Goal: Task Accomplishment & Management: Use online tool/utility

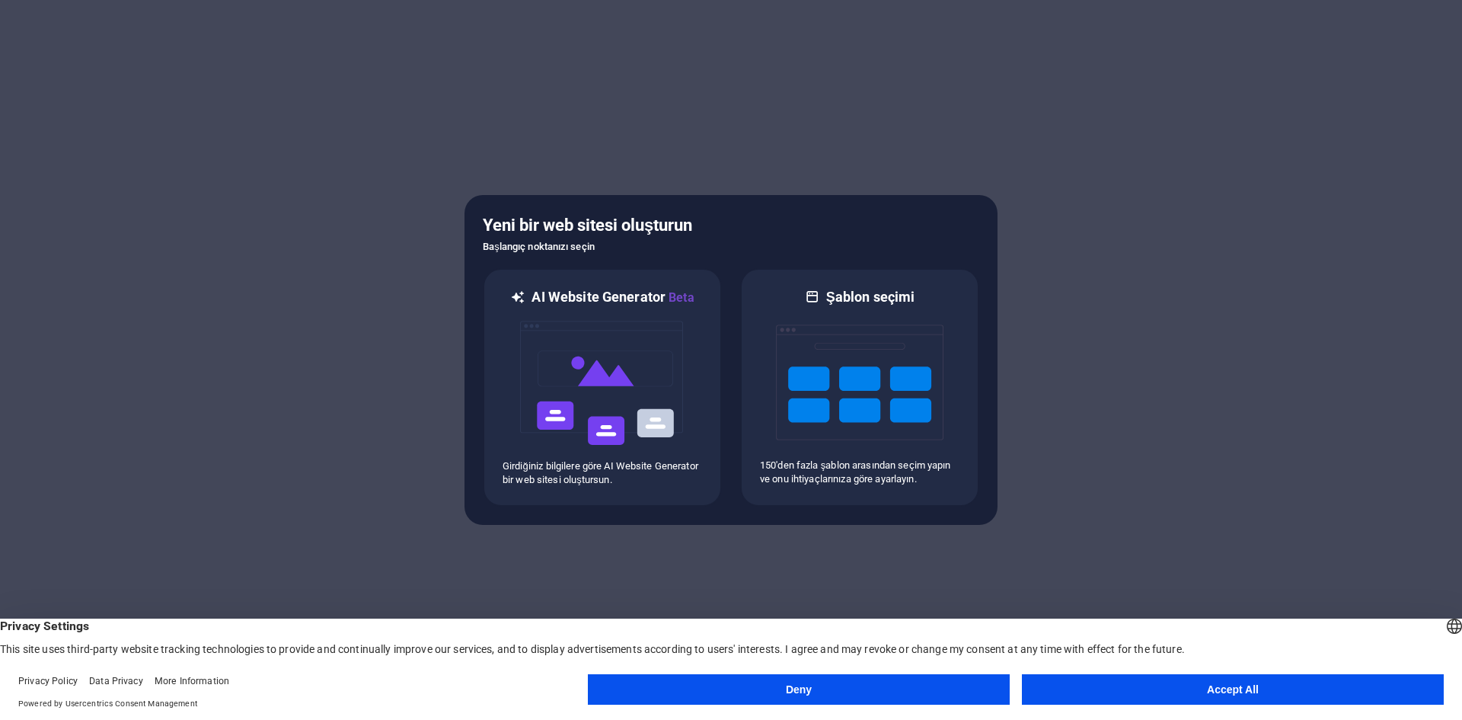
click at [1144, 688] on button "Accept All" at bounding box center [1233, 689] width 422 height 30
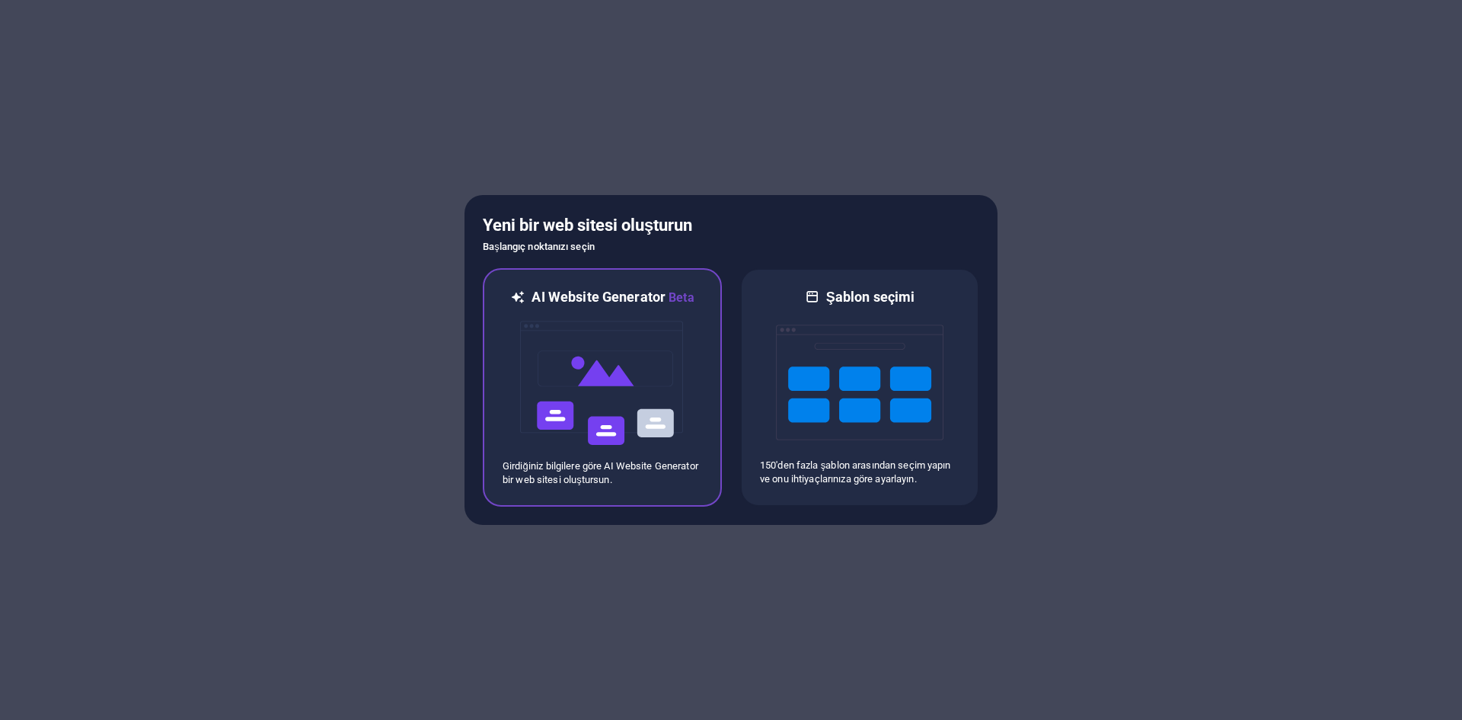
click at [584, 406] on img at bounding box center [603, 383] width 168 height 152
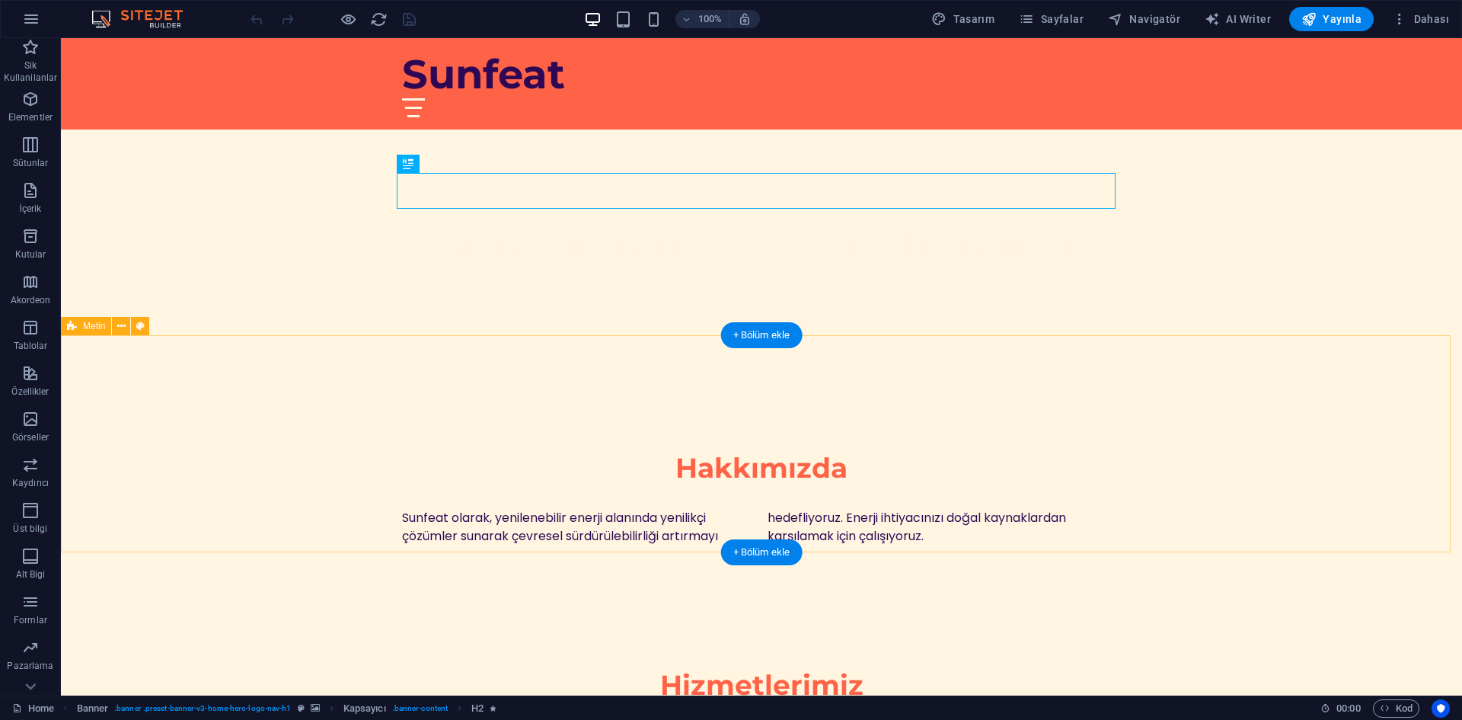
scroll to position [685, 0]
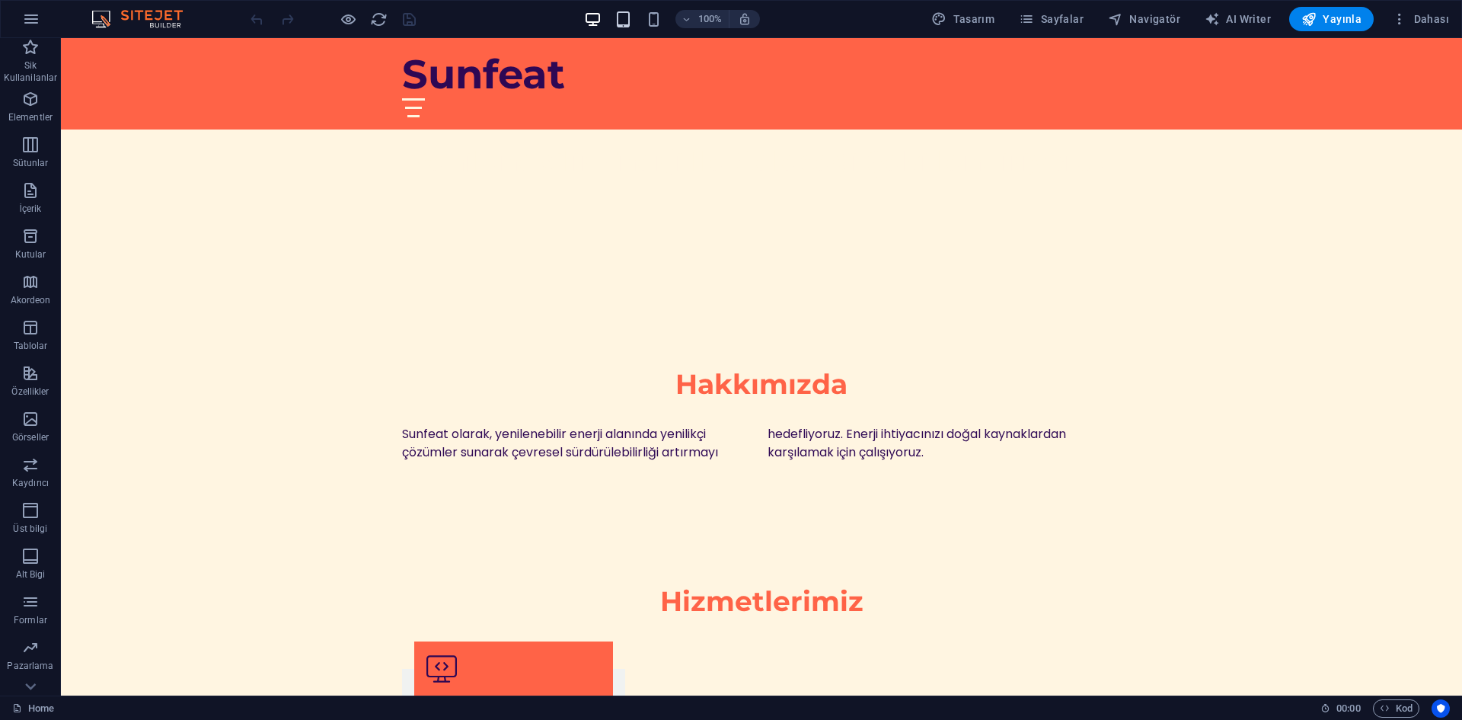
click at [620, 18] on icon "button" at bounding box center [624, 20] width 18 height 18
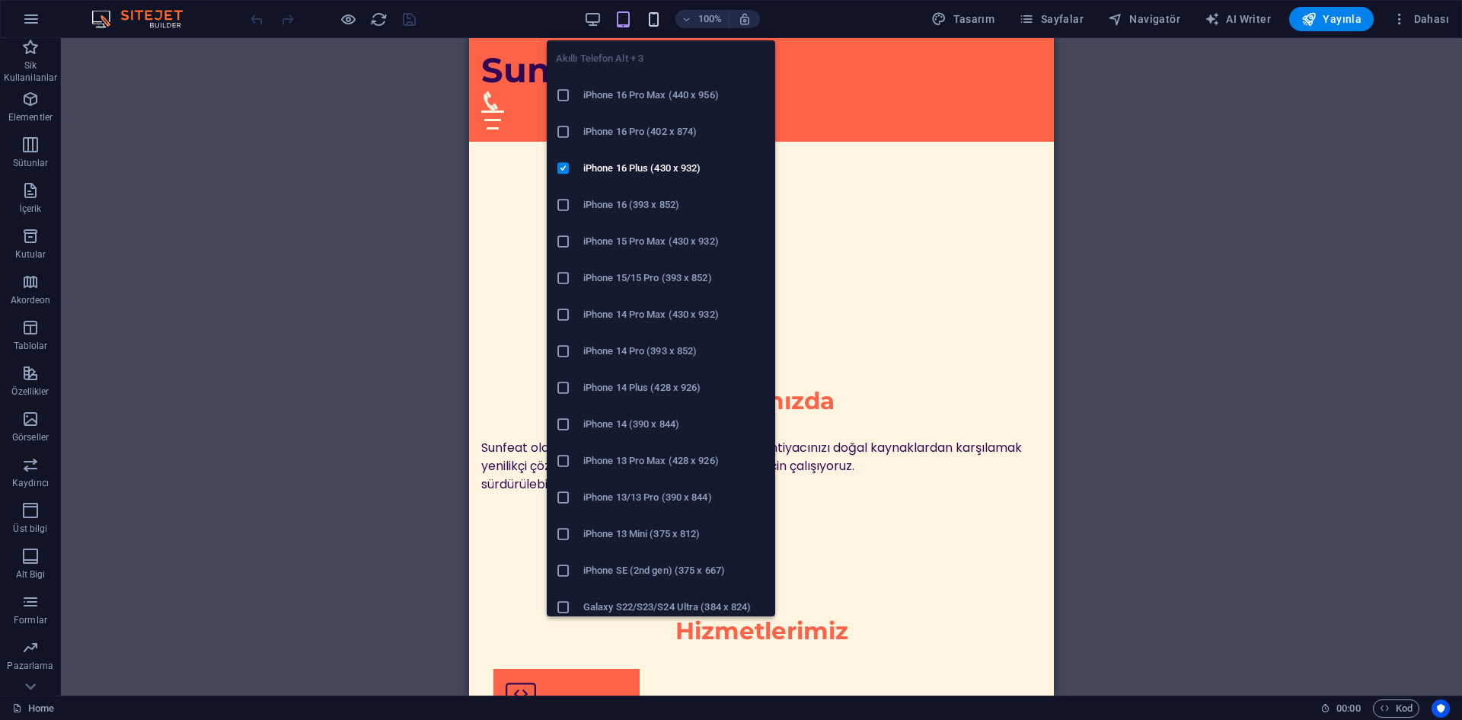
click at [663, 14] on icon "button" at bounding box center [654, 20] width 18 height 18
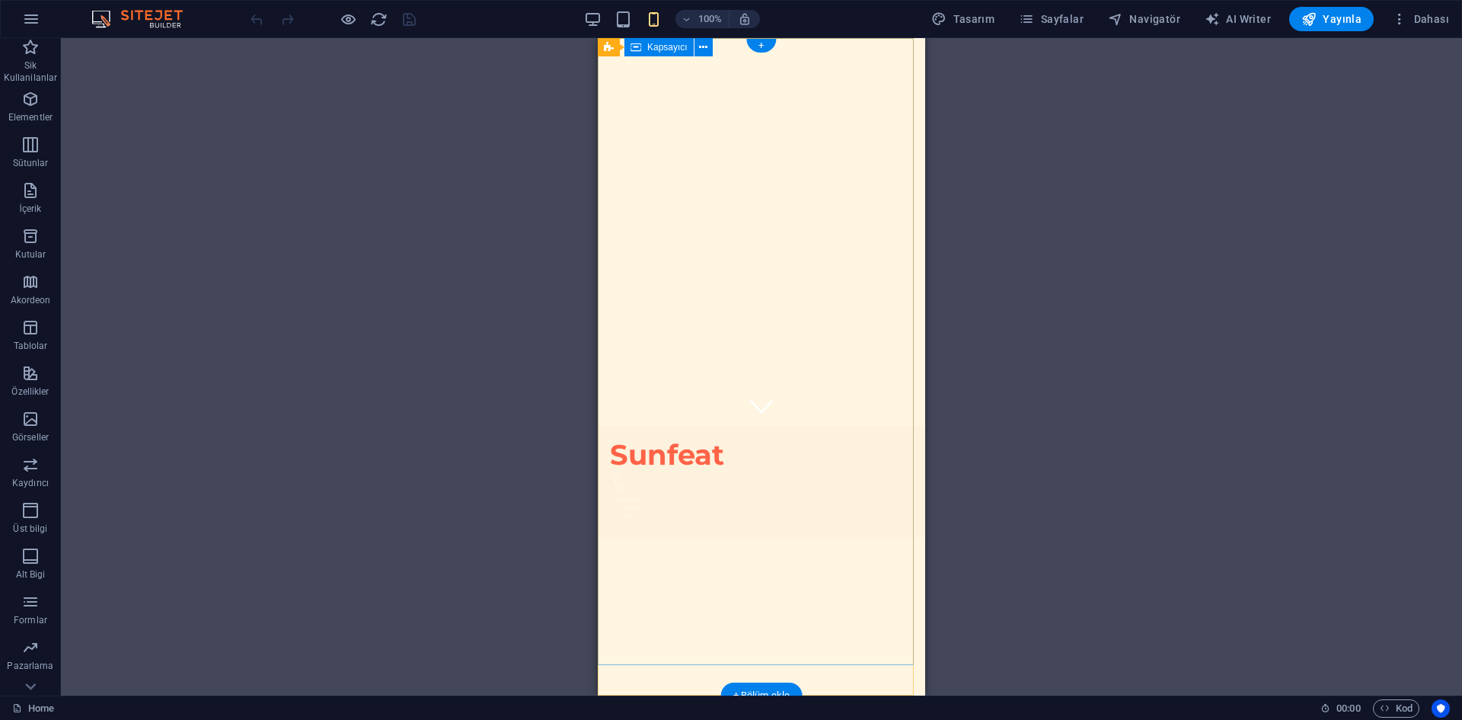
scroll to position [0, 0]
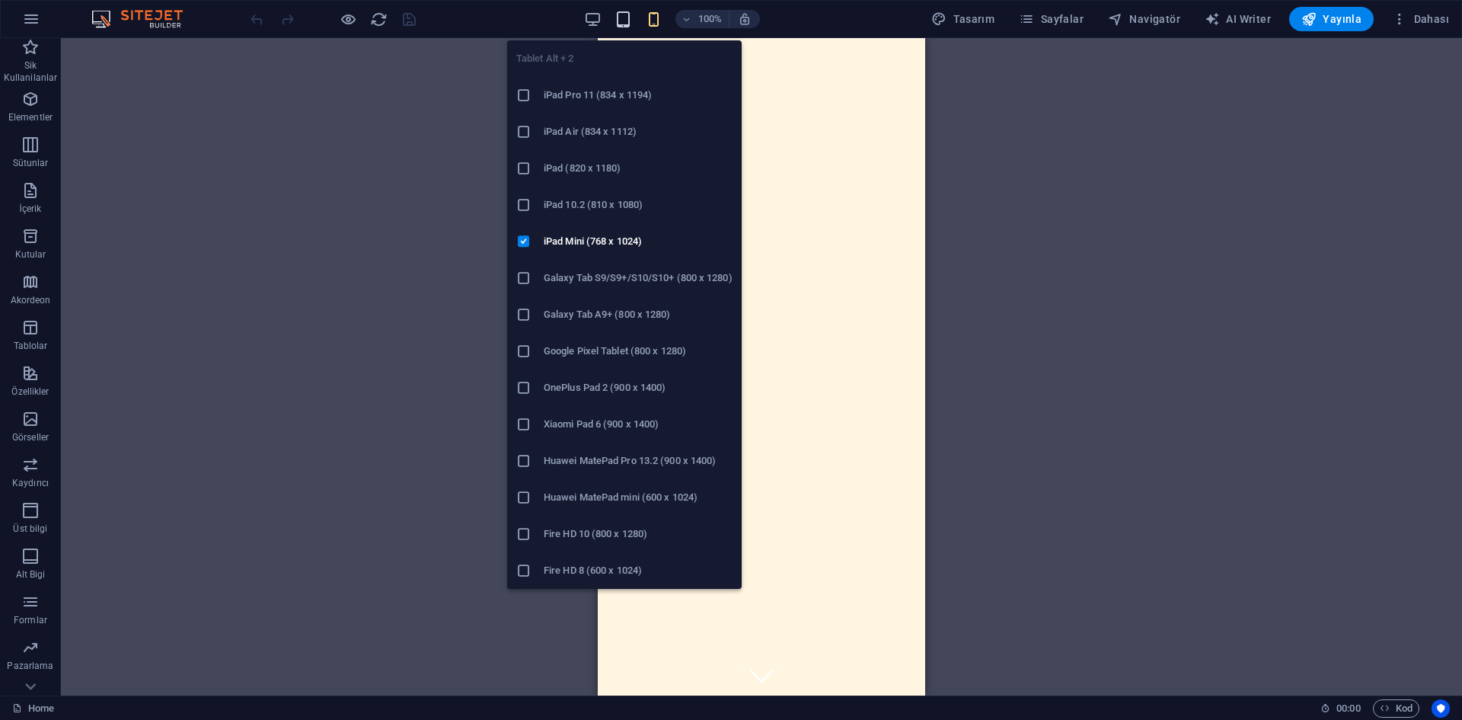
click at [633, 22] on span "button" at bounding box center [624, 20] width 18 height 18
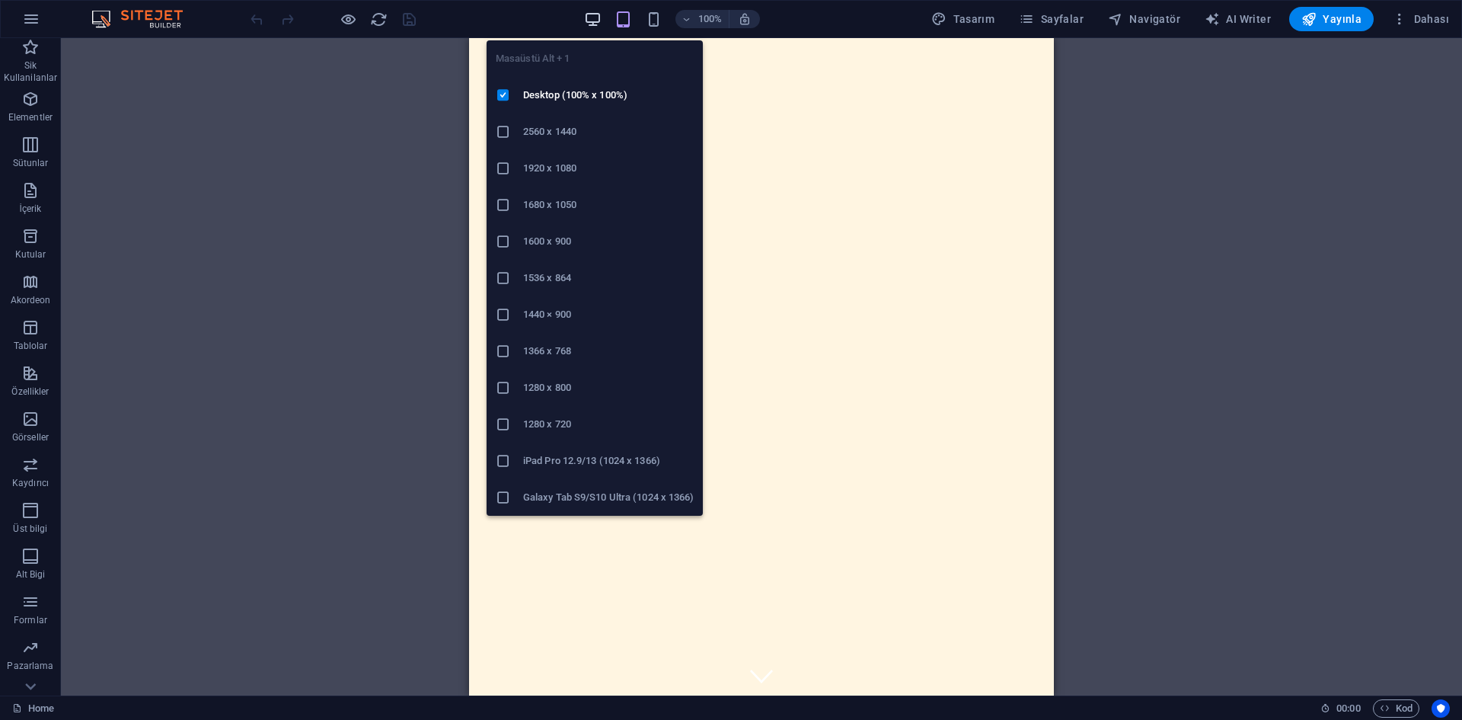
click at [602, 20] on icon "button" at bounding box center [593, 20] width 18 height 18
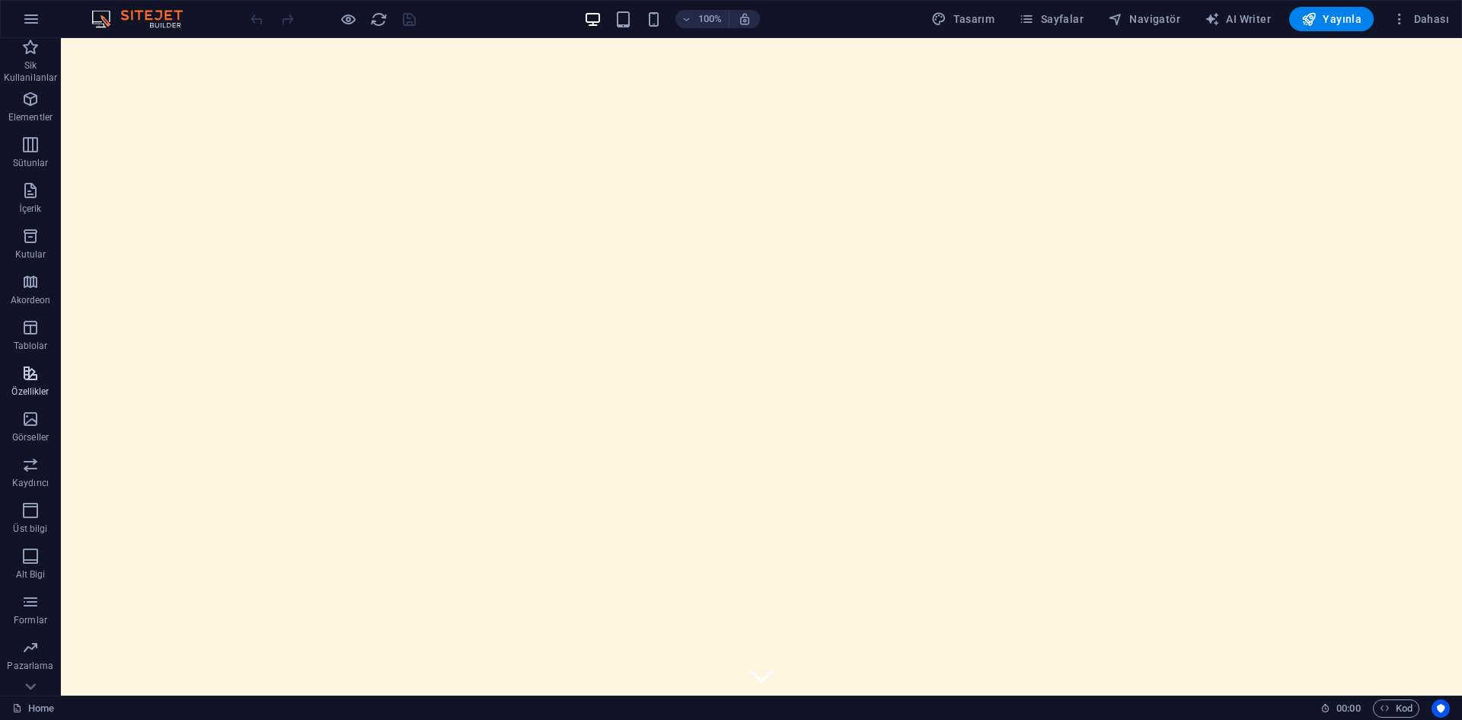
click at [20, 387] on p "Özellikler" at bounding box center [29, 391] width 37 height 12
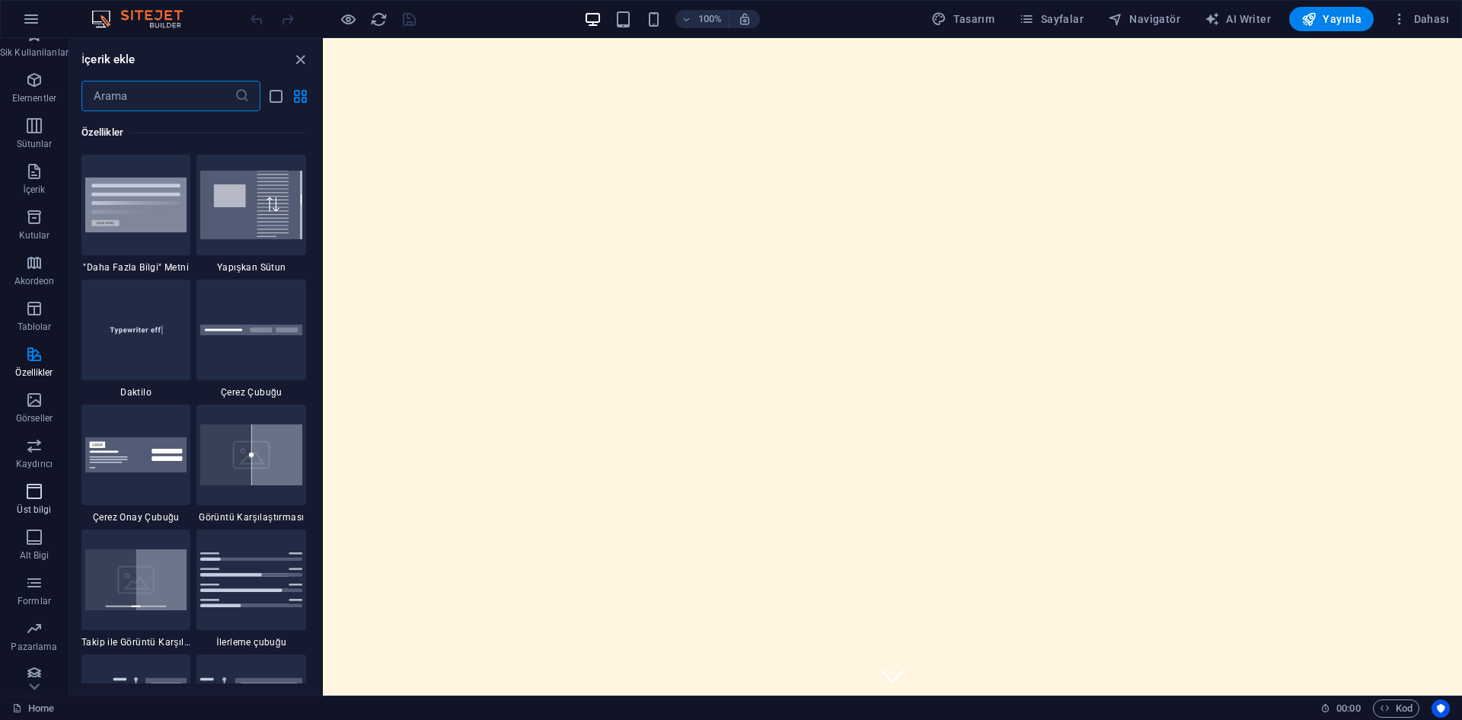
scroll to position [28, 0]
click at [34, 637] on p "Pazarlama" at bounding box center [34, 637] width 46 height 12
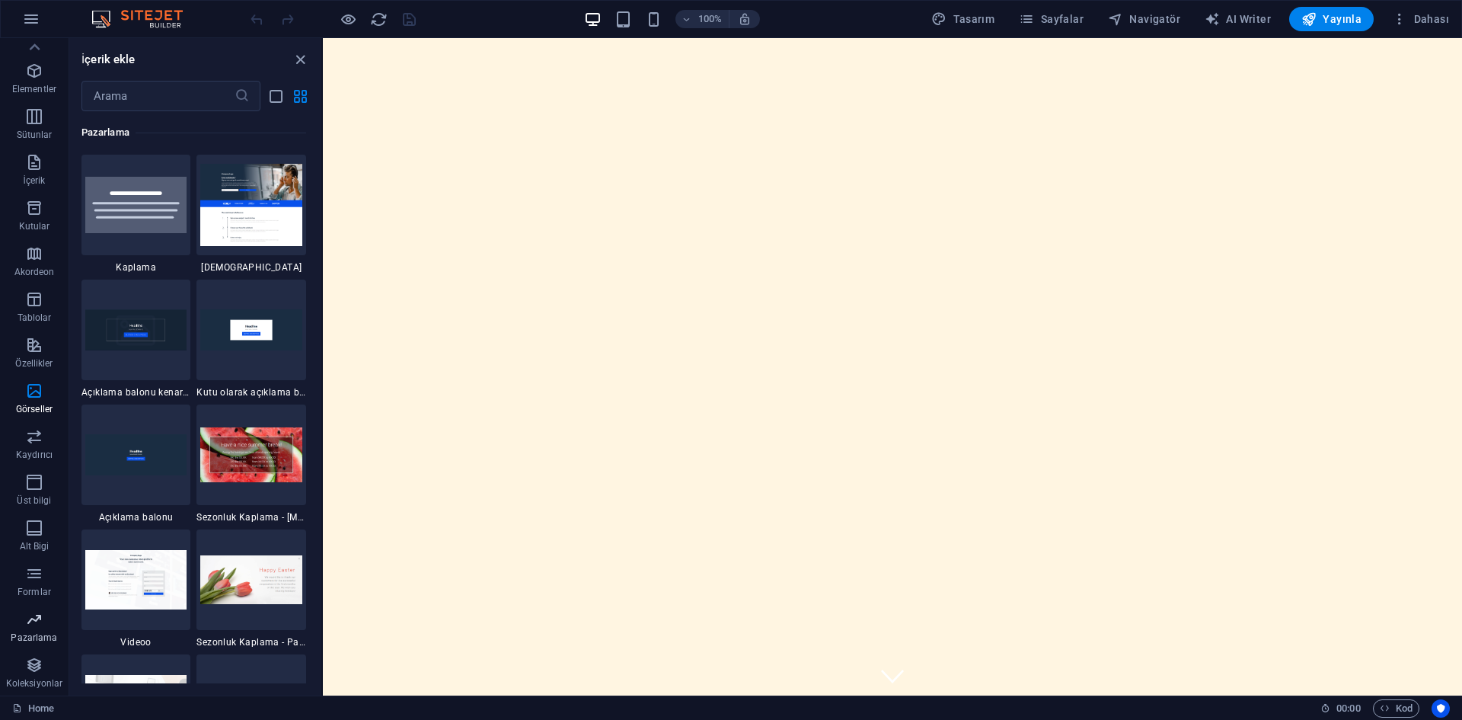
scroll to position [12406, 0]
click at [34, 637] on p "Pazarlama" at bounding box center [34, 637] width 46 height 12
drag, startPoint x: 296, startPoint y: 62, endPoint x: 238, endPoint y: 24, distance: 68.9
click at [296, 62] on icon "close panel" at bounding box center [301, 60] width 18 height 18
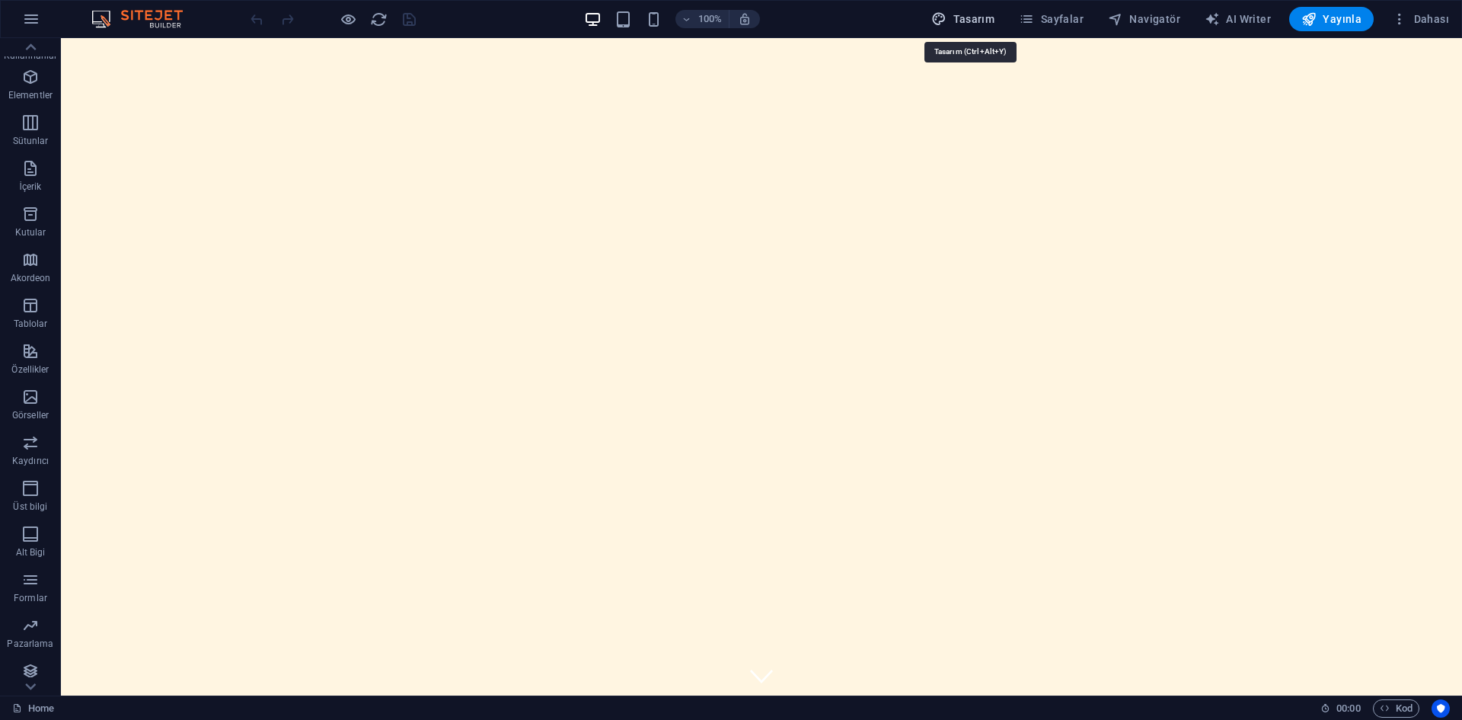
click at [963, 10] on button "Tasarım" at bounding box center [962, 19] width 75 height 24
select select "px"
select select "200"
select select "px"
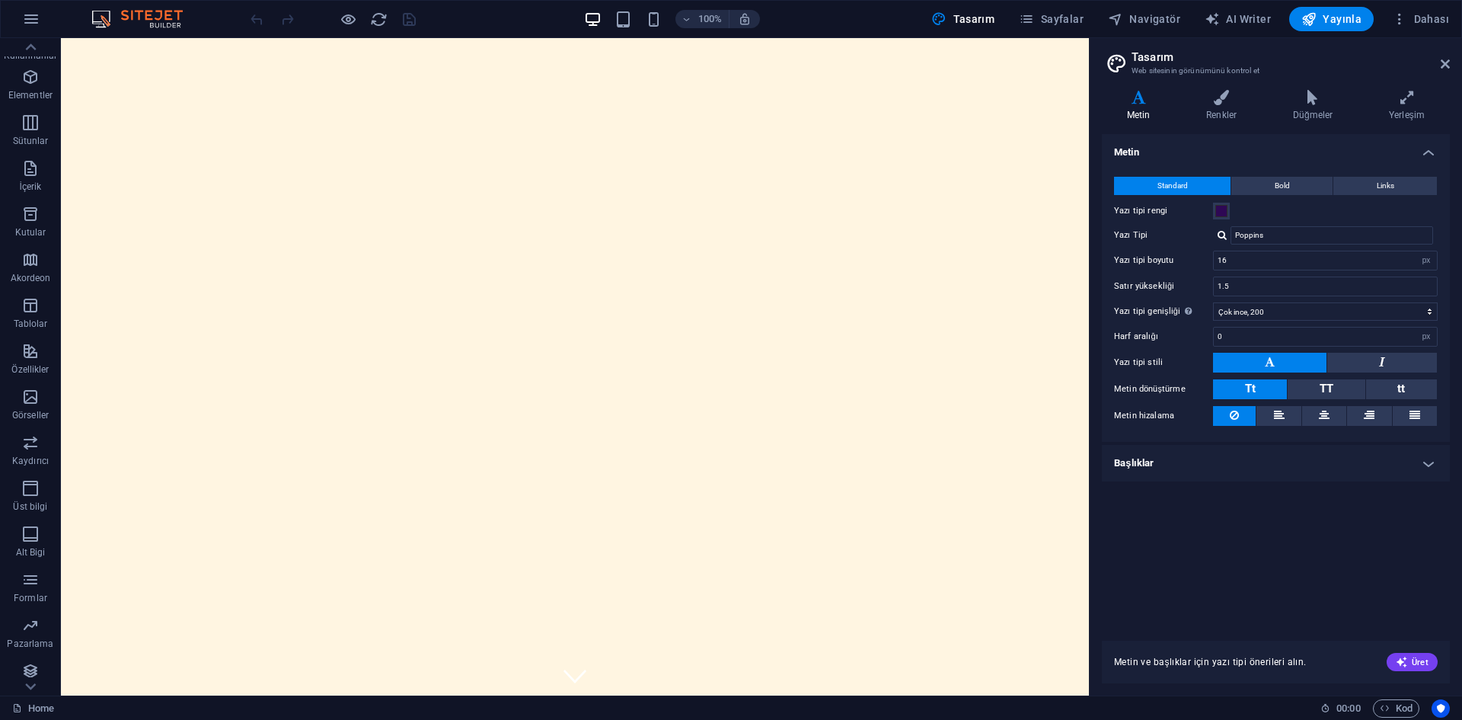
click at [1202, 86] on div "Varyantlar Metin Renkler Düğmeler Yerleşim Metin Standard Bold Links Yazı tipi …" at bounding box center [1276, 387] width 372 height 618
click at [1222, 104] on icon at bounding box center [1221, 97] width 81 height 15
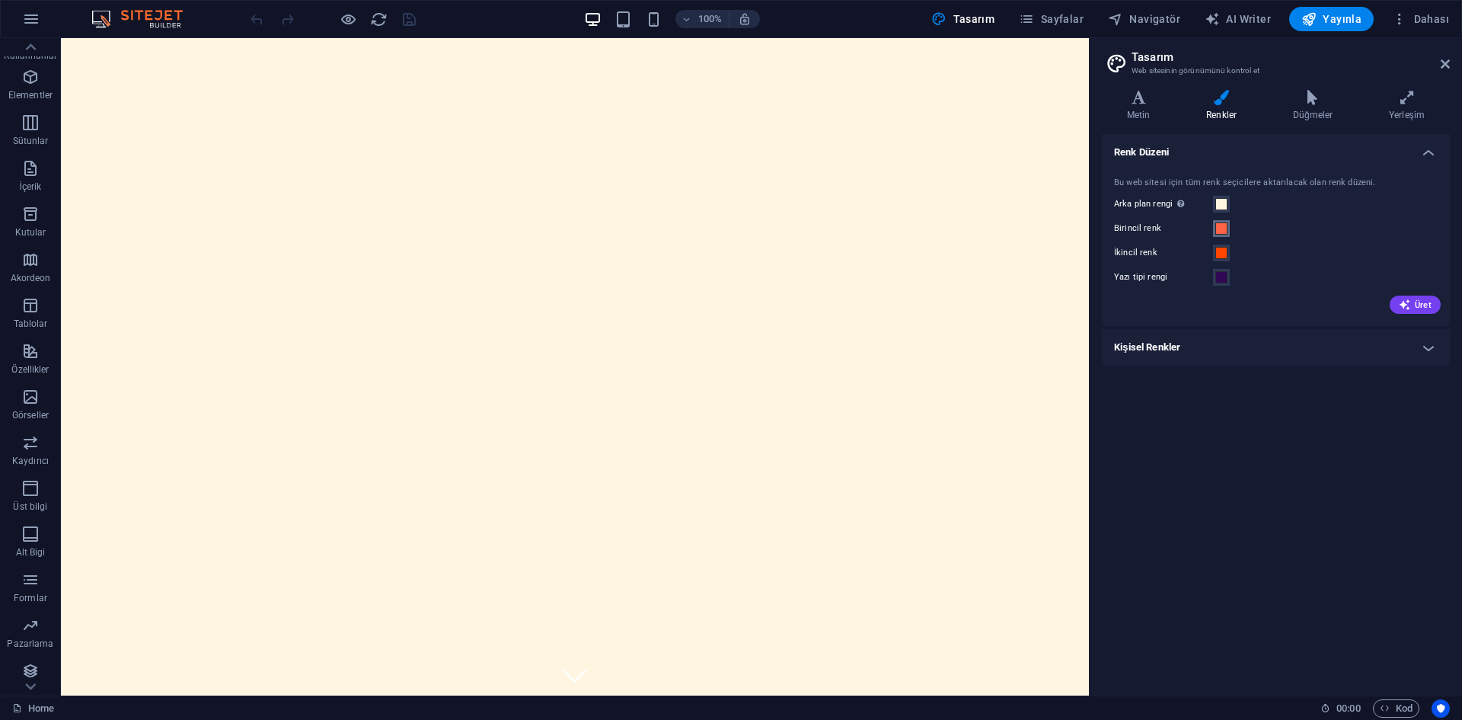
click at [1222, 228] on span at bounding box center [1222, 228] width 12 height 12
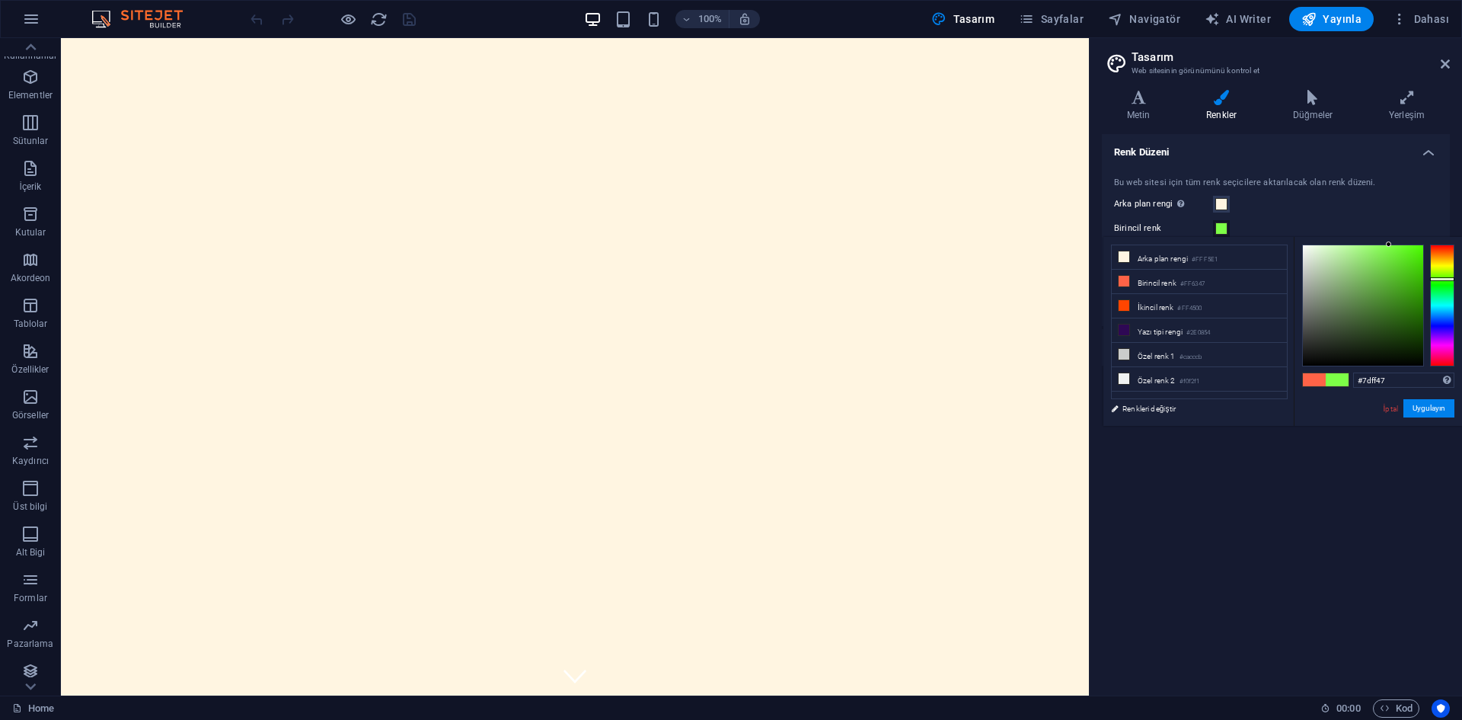
click at [1442, 279] on div at bounding box center [1442, 305] width 24 height 122
type input "#47ff6c"
drag, startPoint x: 1442, startPoint y: 279, endPoint x: 1441, endPoint y: 289, distance: 9.9
click at [1441, 289] on div at bounding box center [1442, 289] width 24 height 4
click at [1414, 186] on div "Bu web sitesi için tüm renk seçicilere aktarılacak olan renk düzeni." at bounding box center [1276, 183] width 324 height 13
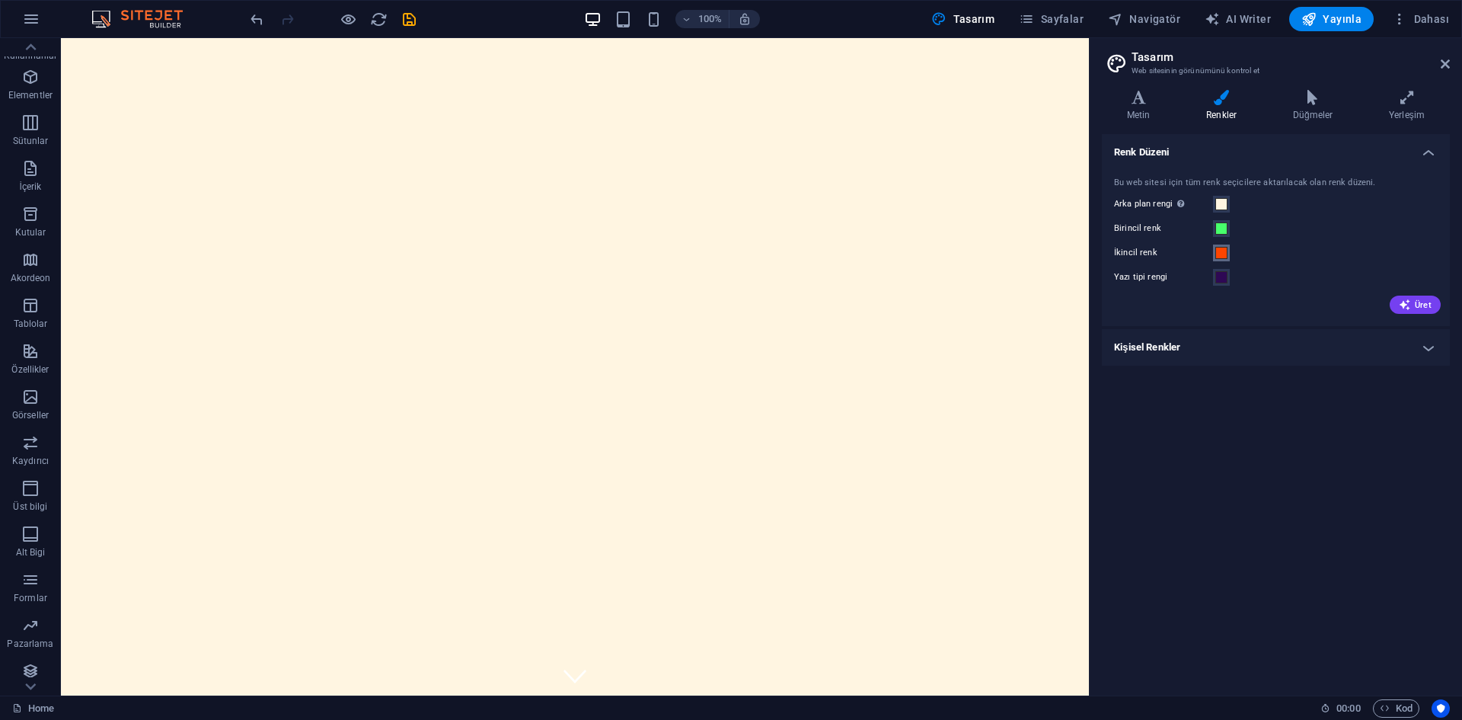
click at [1217, 252] on span at bounding box center [1222, 253] width 12 height 12
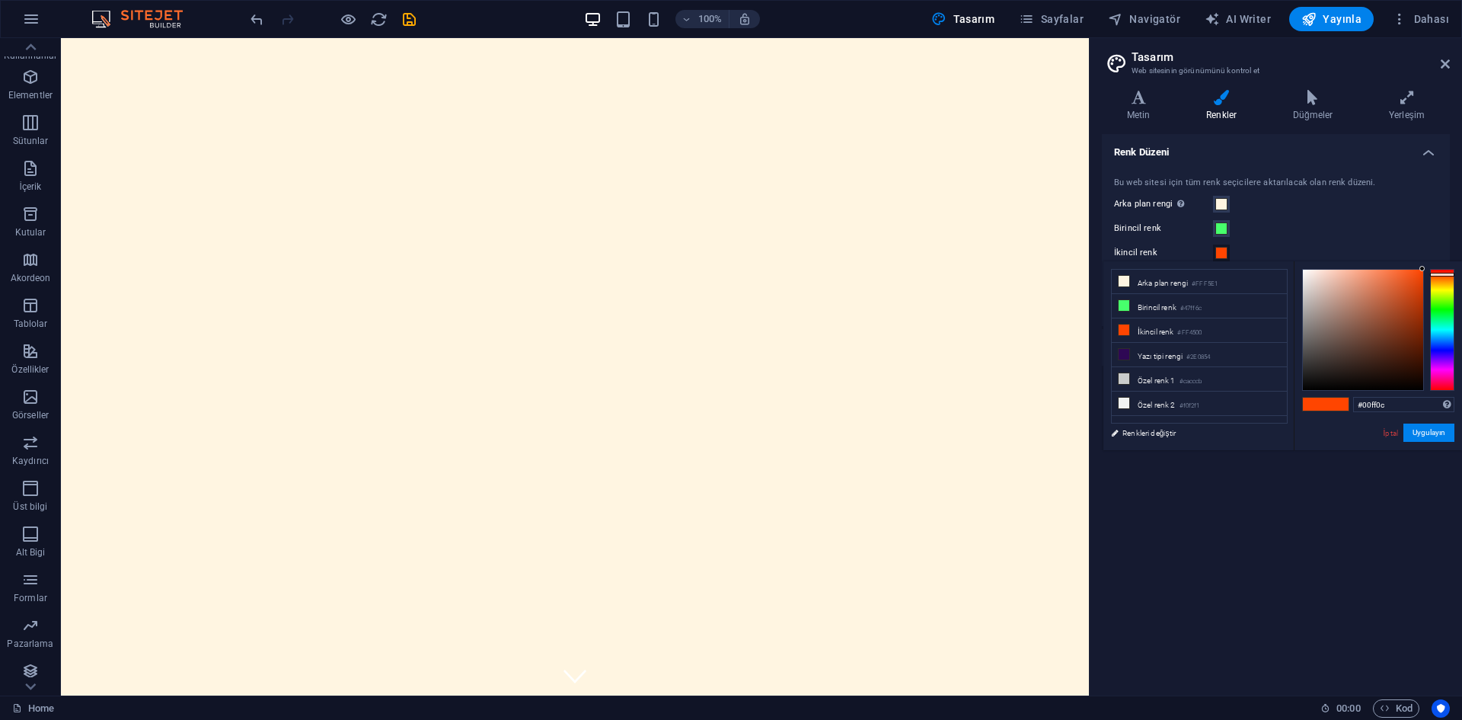
click at [1444, 310] on div at bounding box center [1442, 330] width 24 height 122
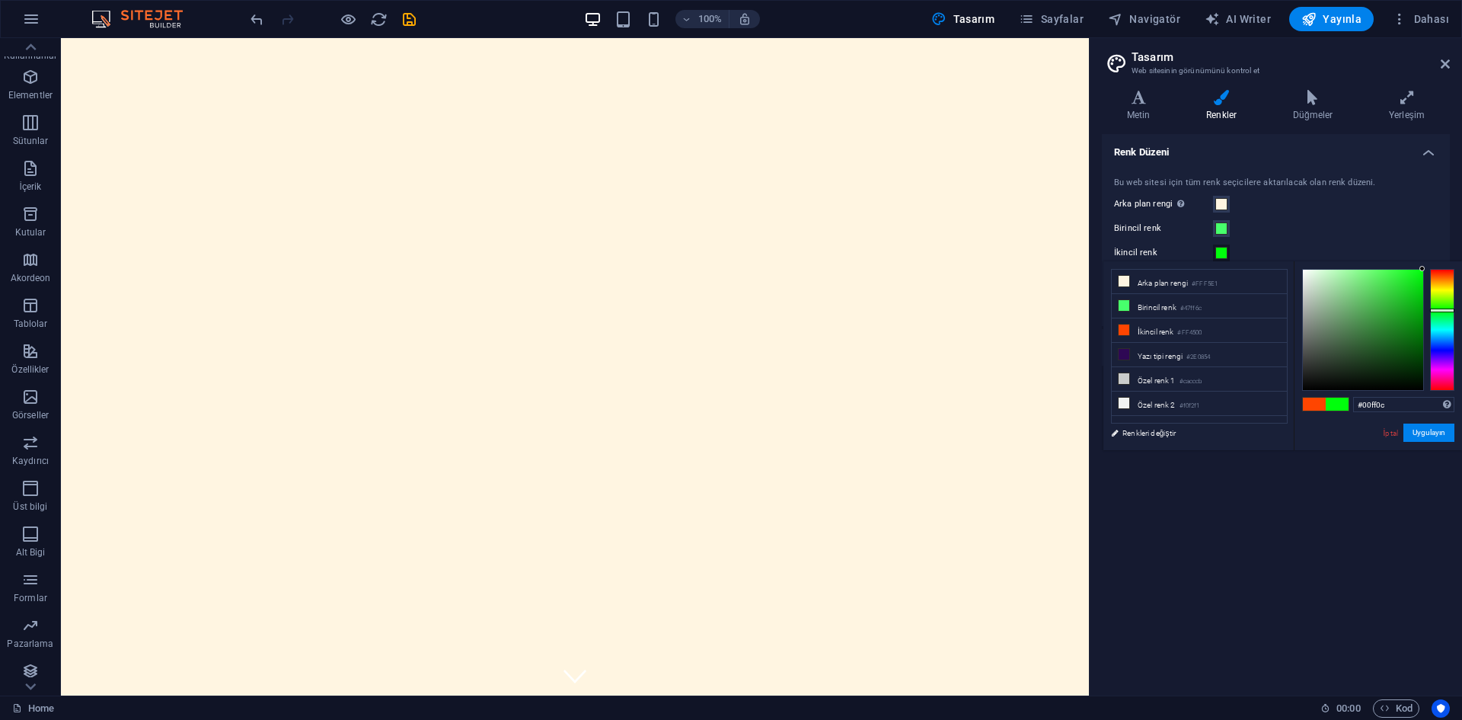
click at [1444, 310] on div at bounding box center [1442, 310] width 24 height 4
click at [1447, 309] on div at bounding box center [1442, 310] width 24 height 4
type input "#00ab01"
drag, startPoint x: 1418, startPoint y: 305, endPoint x: 1427, endPoint y: 308, distance: 9.2
click at [1427, 308] on div at bounding box center [1378, 330] width 152 height 122
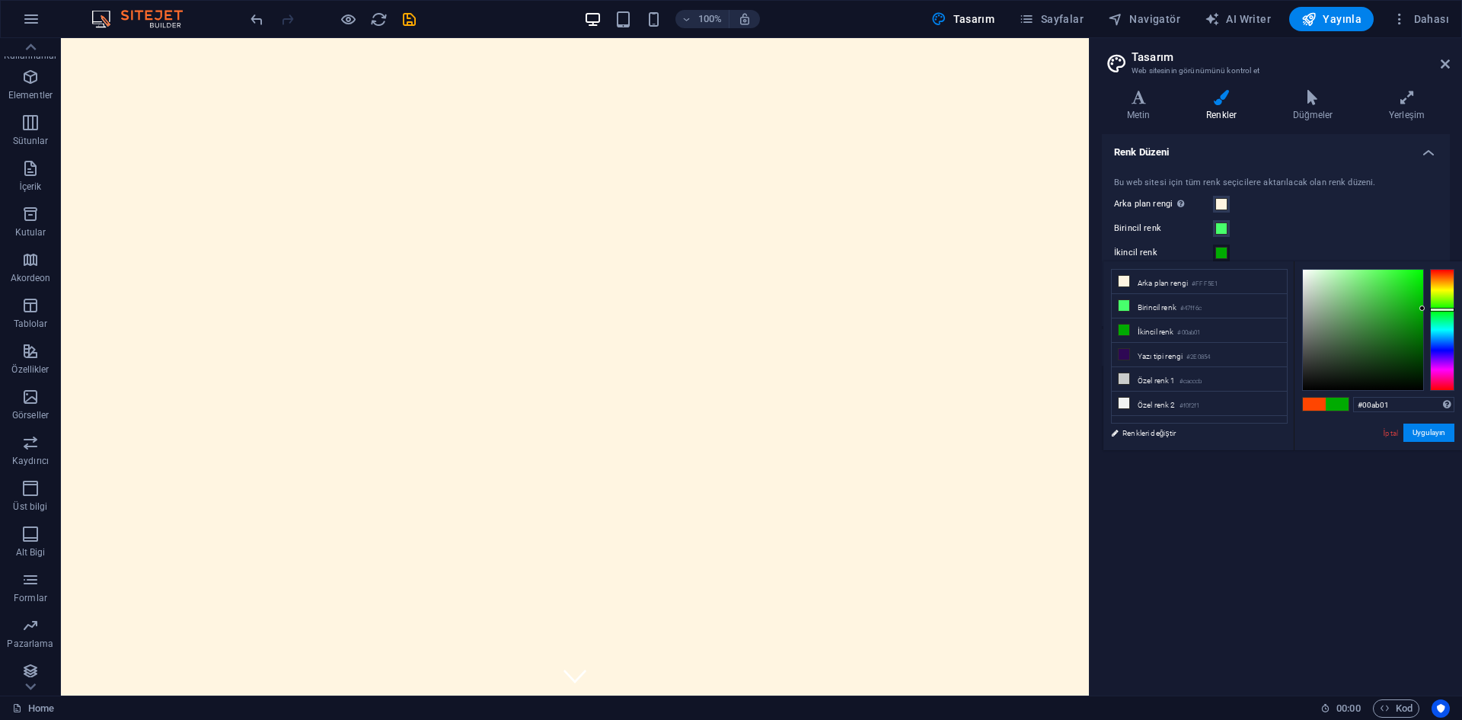
click at [1448, 199] on div "Bu web sitesi için tüm renk seçicilere aktarılacak olan renk düzeni. Arka plan …" at bounding box center [1276, 243] width 354 height 165
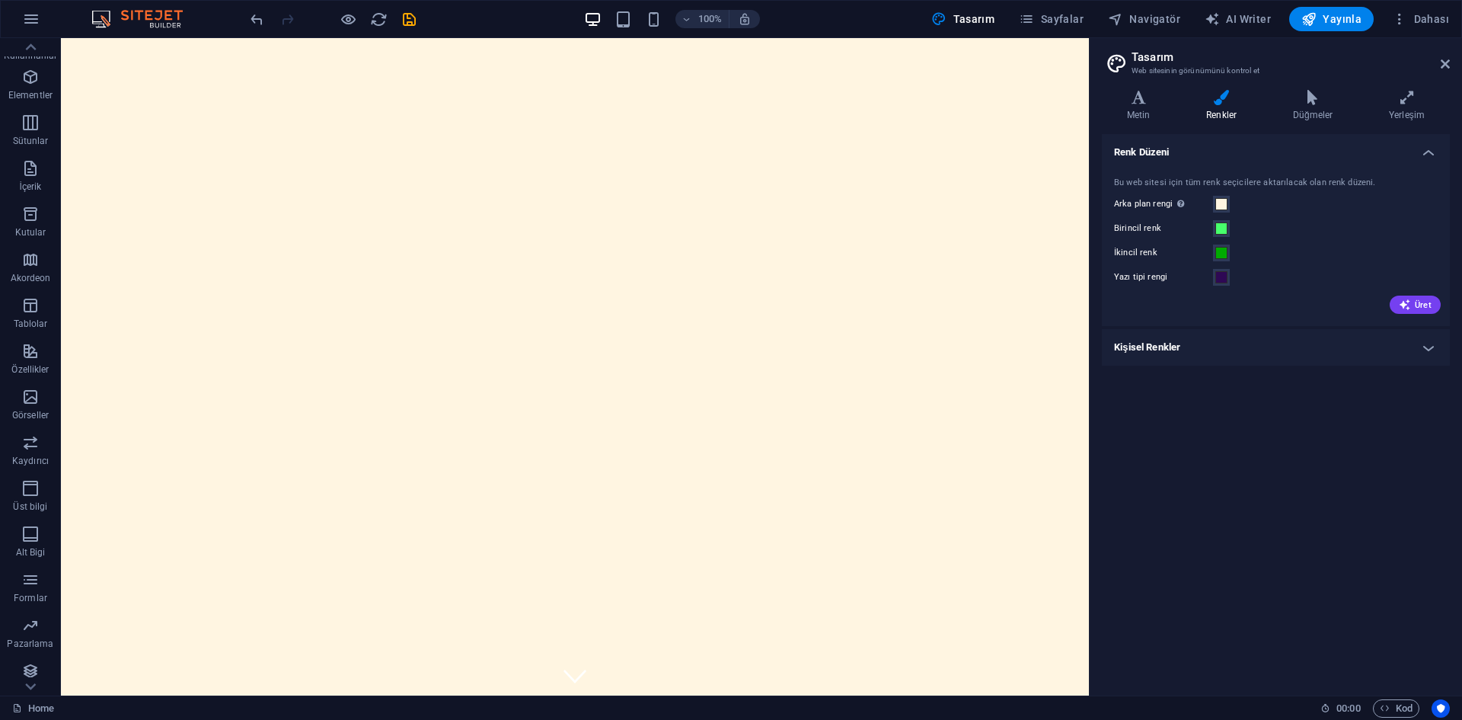
click at [1333, 466] on div "Renk Düzeni Bu web sitesi için tüm renk seçicilere aktarılacak olan renk düzeni…" at bounding box center [1276, 408] width 348 height 549
click at [1221, 228] on span at bounding box center [1222, 228] width 12 height 12
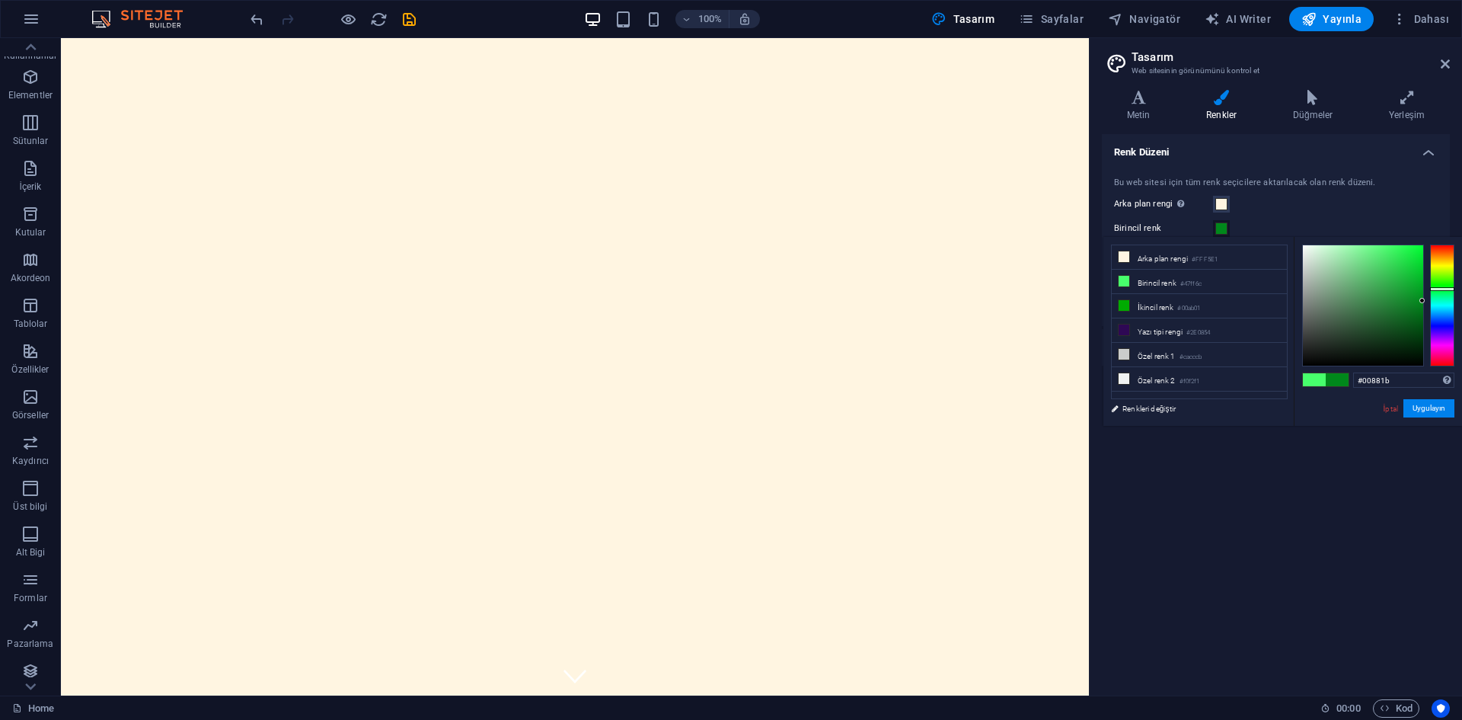
click at [1423, 301] on div at bounding box center [1363, 305] width 120 height 120
drag, startPoint x: 1414, startPoint y: 299, endPoint x: 1423, endPoint y: 310, distance: 14.6
click at [1423, 310] on div at bounding box center [1363, 305] width 120 height 120
click at [1363, 535] on div "Renk Düzeni Bu web sitesi için tüm renk seçicilere aktarılacak olan renk düzeni…" at bounding box center [1276, 408] width 348 height 549
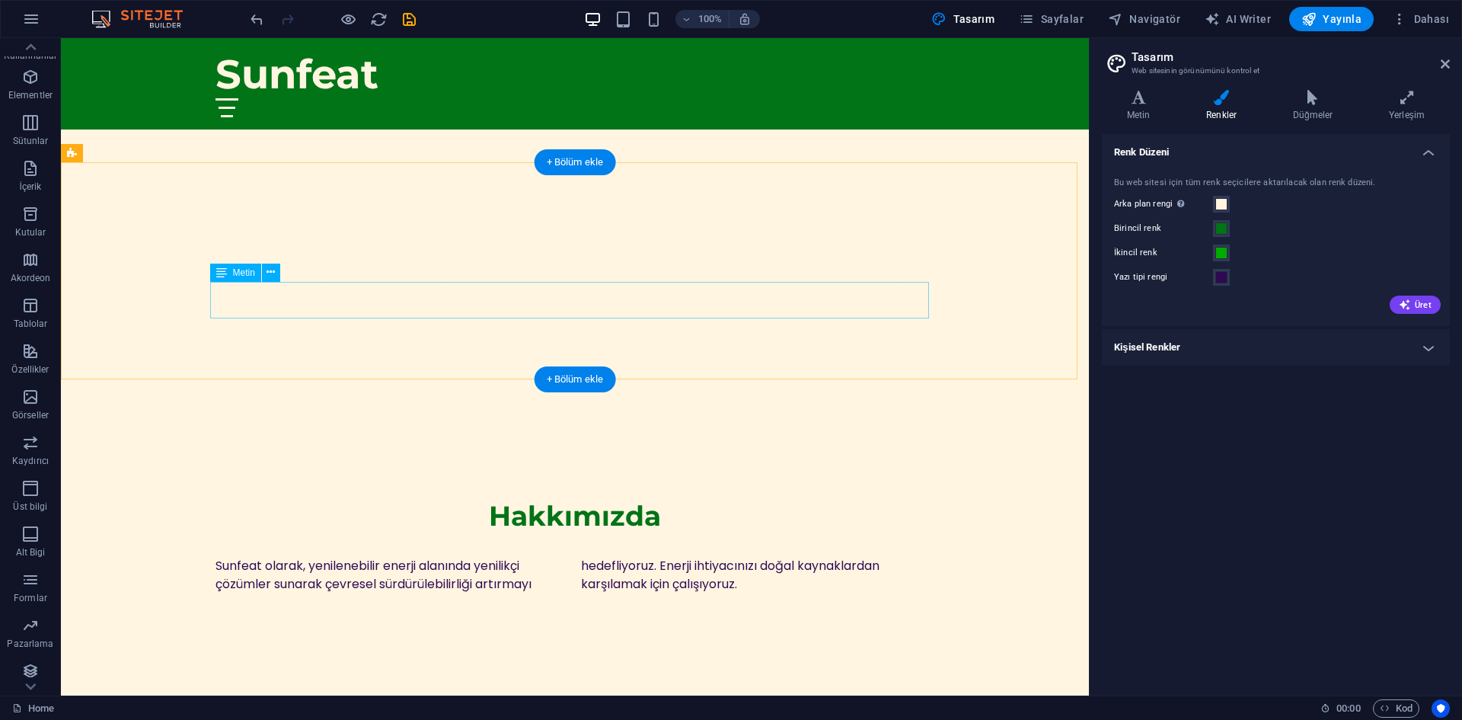
scroll to position [533, 0]
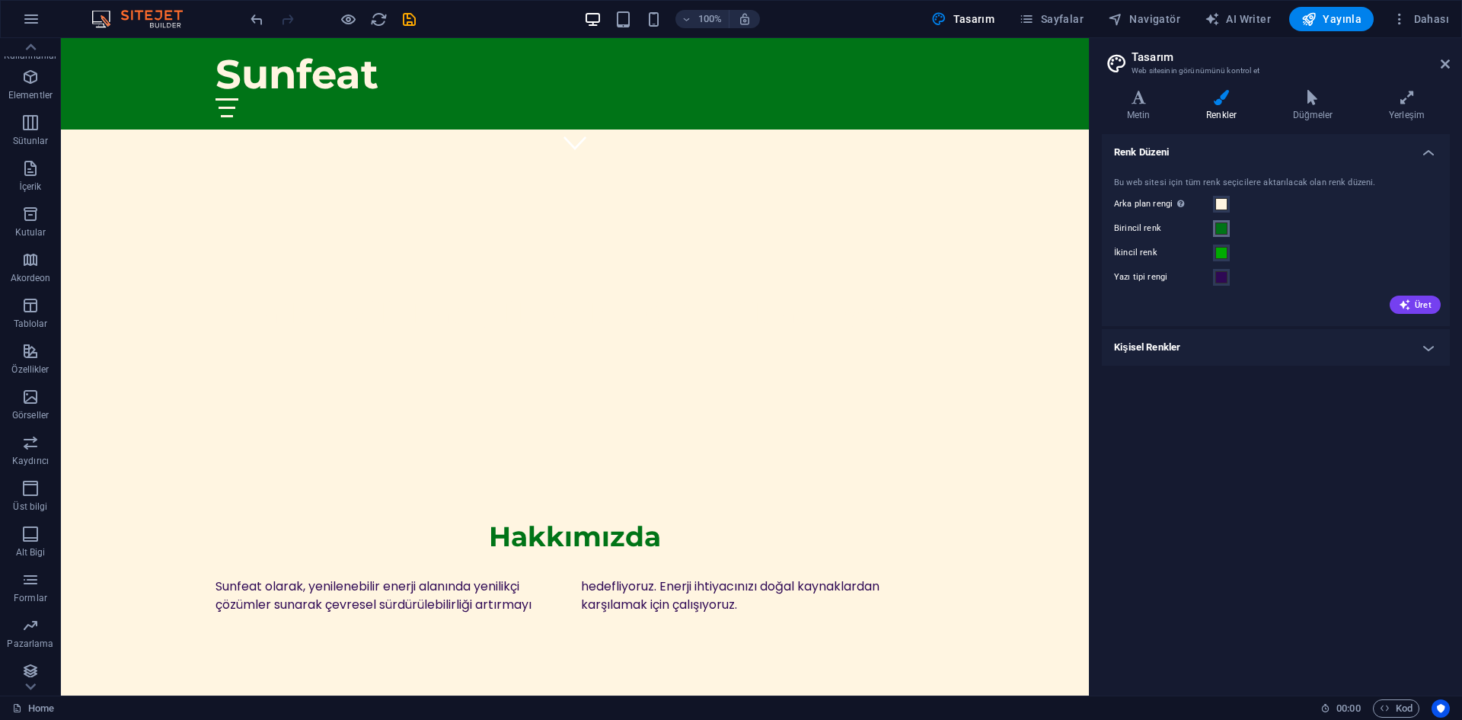
click at [1221, 230] on span at bounding box center [1222, 228] width 12 height 12
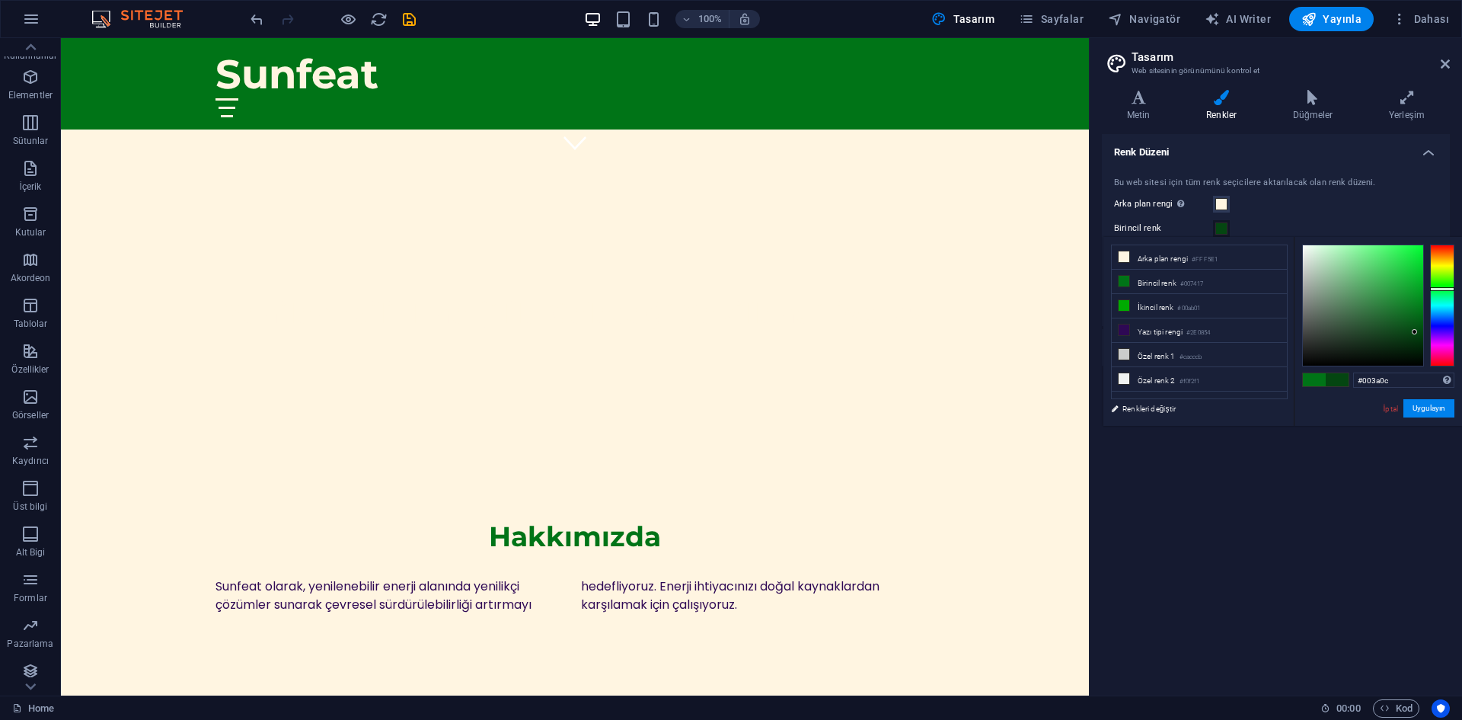
type input "#00390b"
drag, startPoint x: 1413, startPoint y: 328, endPoint x: 1424, endPoint y: 338, distance: 15.1
click at [1423, 338] on div at bounding box center [1363, 305] width 120 height 120
drag, startPoint x: 1374, startPoint y: 496, endPoint x: 1358, endPoint y: 498, distance: 16.2
click at [1374, 497] on div "Renk Düzeni Bu web sitesi için tüm renk seçicilere aktarılacak olan renk düzeni…" at bounding box center [1276, 408] width 348 height 549
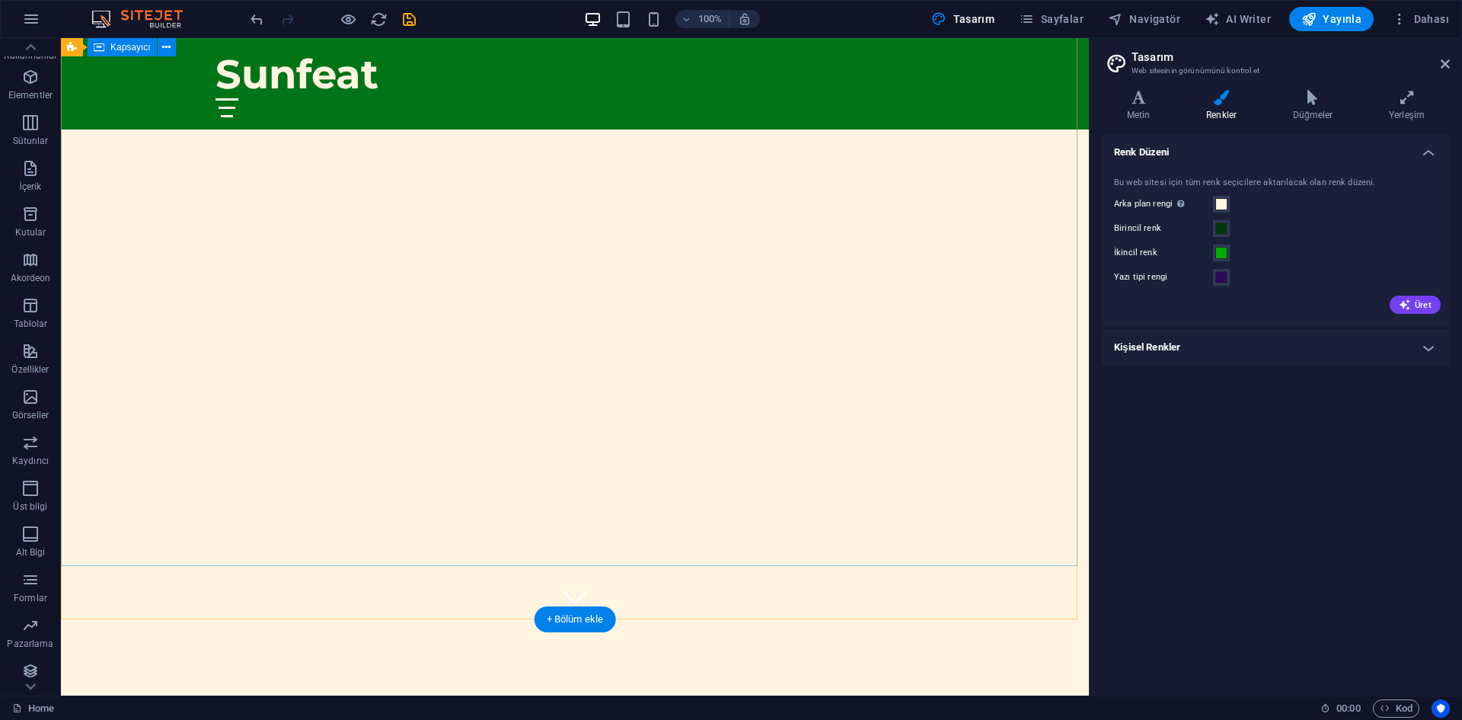
scroll to position [76, 0]
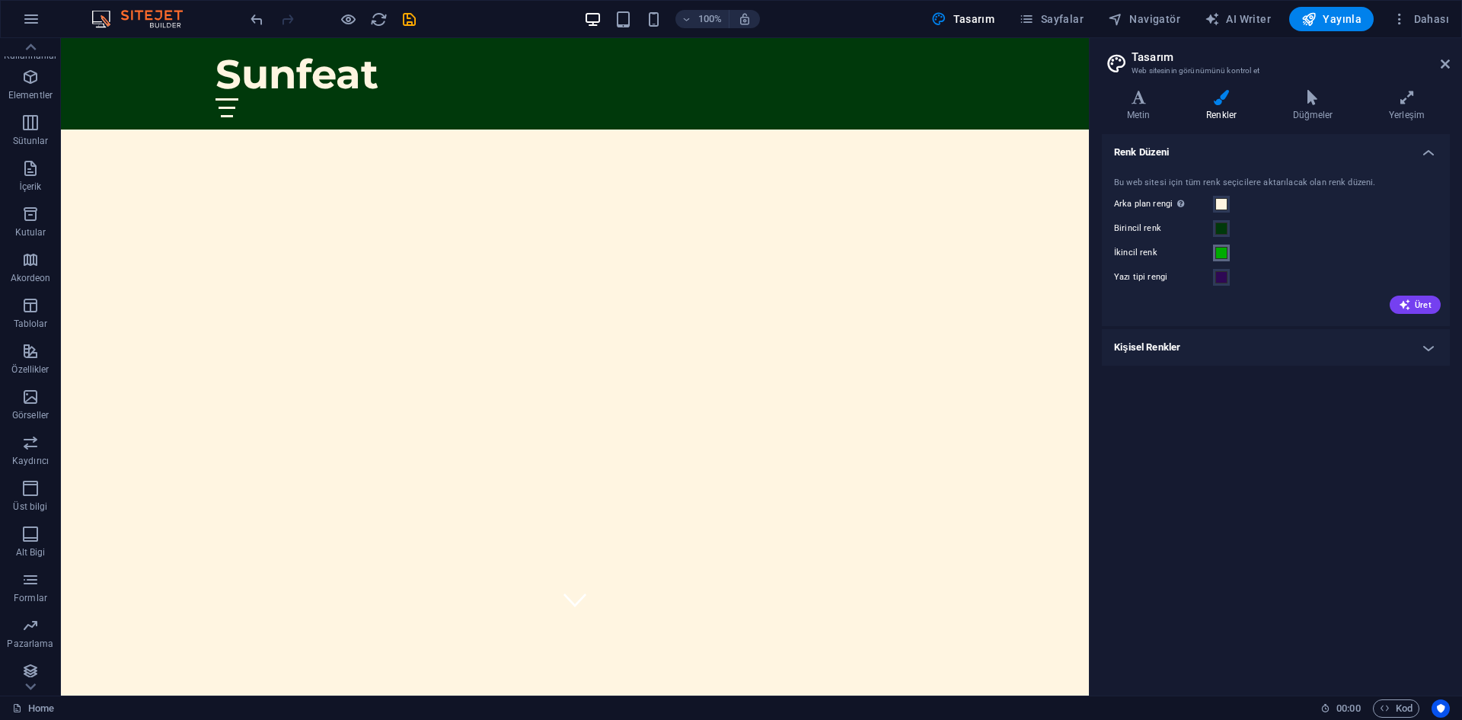
click at [1224, 257] on span at bounding box center [1222, 253] width 12 height 12
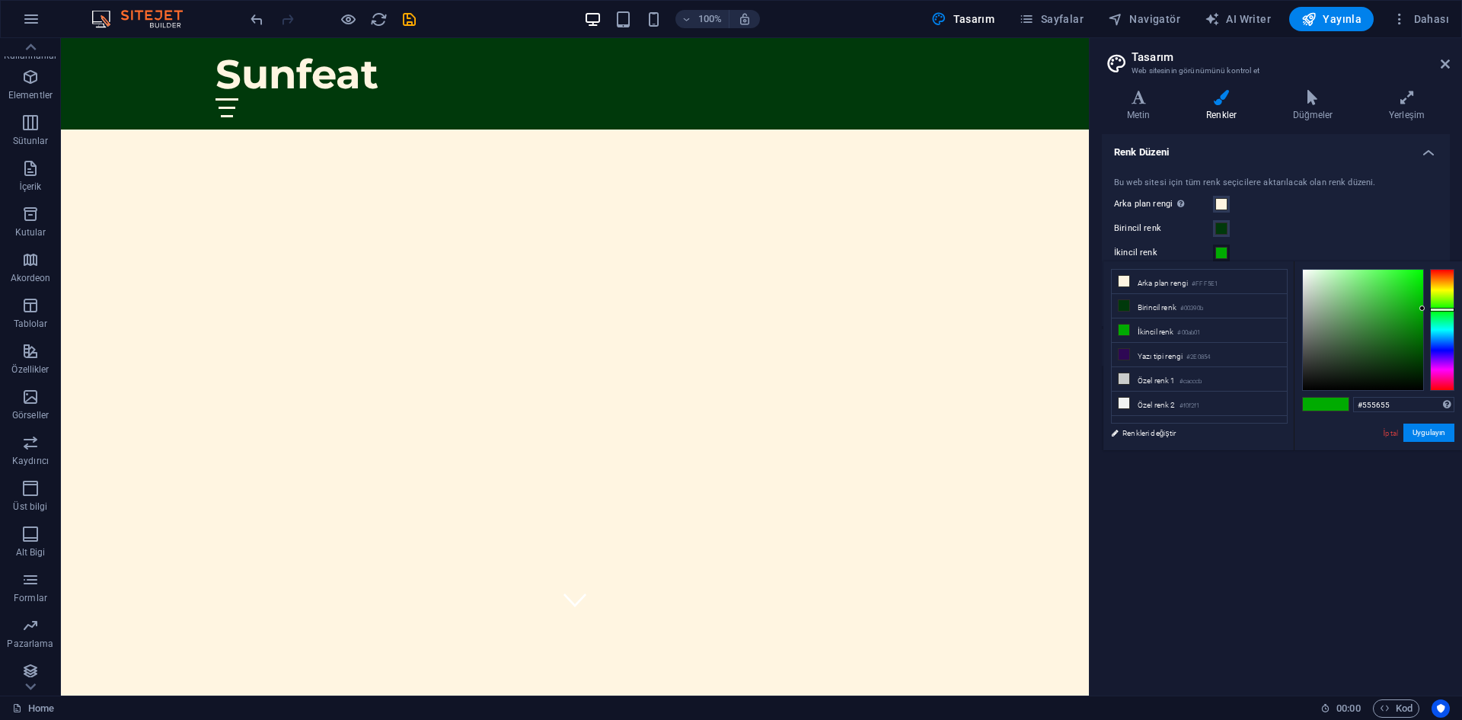
type input "#565656"
drag, startPoint x: 1299, startPoint y: 349, endPoint x: 1290, endPoint y: 349, distance: 9.1
click at [1290, 349] on div "less Arka plan rengi #FFF5E1 Birincil renk #00390b İkincil renk #00ab01 Yazı ti…" at bounding box center [1283, 355] width 359 height 189
drag, startPoint x: 1365, startPoint y: 544, endPoint x: 1356, endPoint y: 542, distance: 8.7
click at [1364, 545] on div "Renk Düzeni Bu web sitesi için tüm renk seçicilere aktarılacak olan renk düzeni…" at bounding box center [1276, 408] width 348 height 549
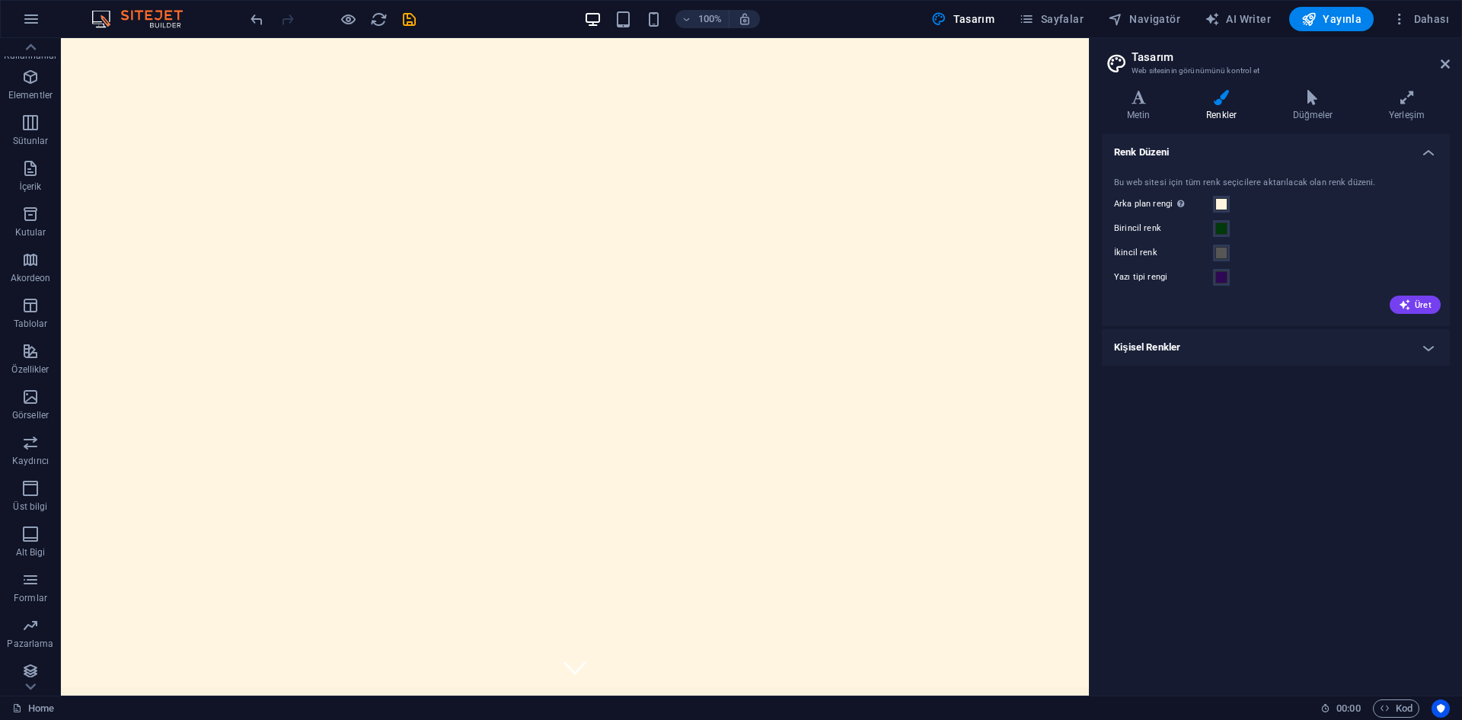
scroll to position [0, 0]
click at [1222, 226] on span at bounding box center [1222, 228] width 12 height 12
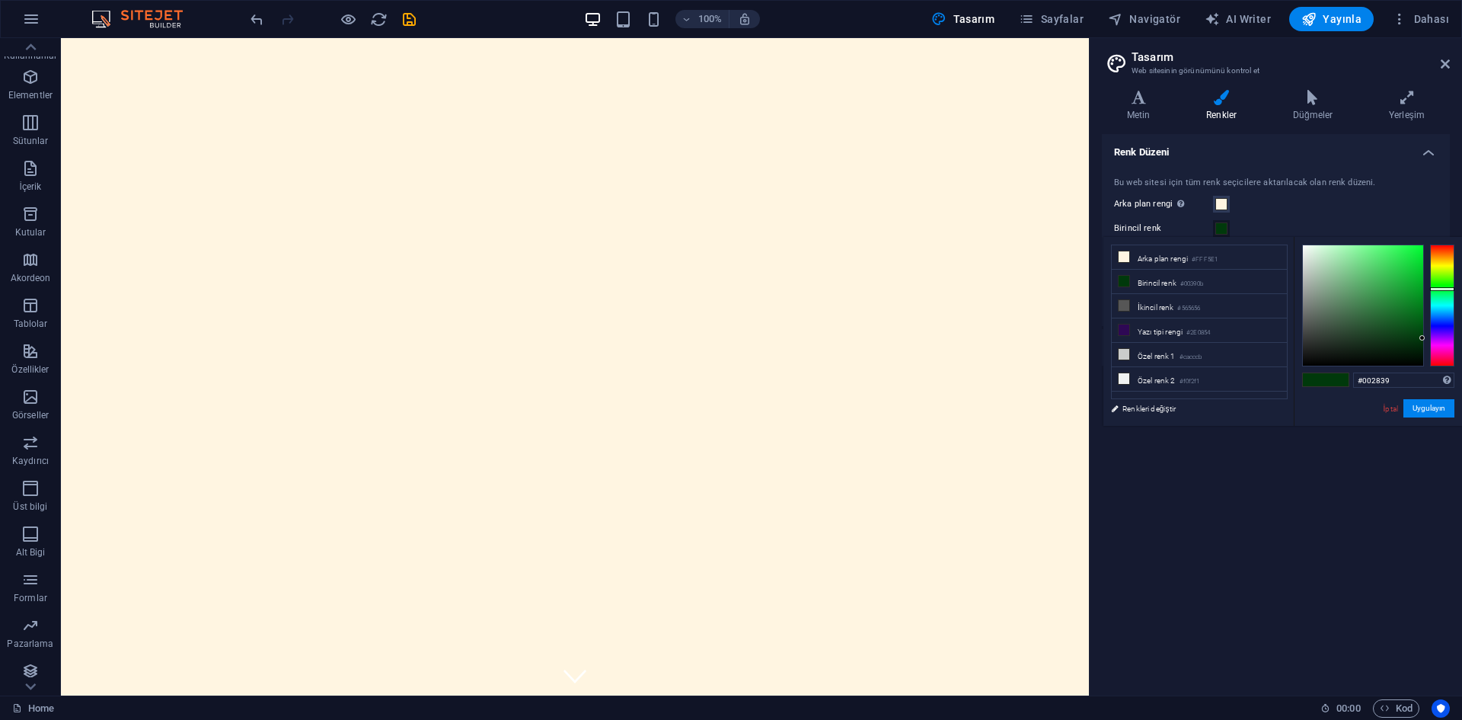
click at [1441, 312] on div at bounding box center [1442, 305] width 24 height 122
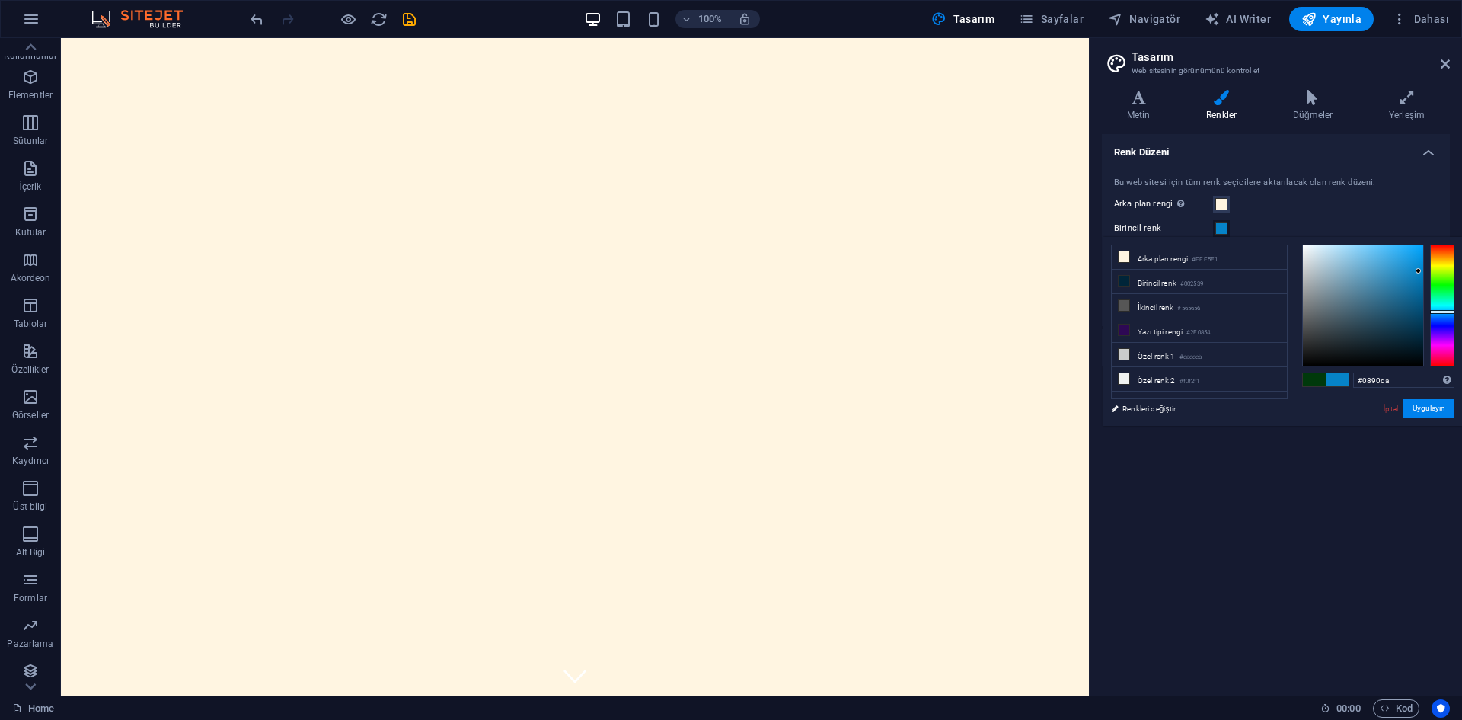
type input "#0893dd"
drag, startPoint x: 1410, startPoint y: 282, endPoint x: 1418, endPoint y: 260, distance: 22.9
click at [1418, 260] on div at bounding box center [1363, 305] width 120 height 120
click at [1374, 537] on div "Renk Düzeni Bu web sitesi için tüm renk seçicilere aktarılacak olan renk düzeni…" at bounding box center [1276, 408] width 348 height 549
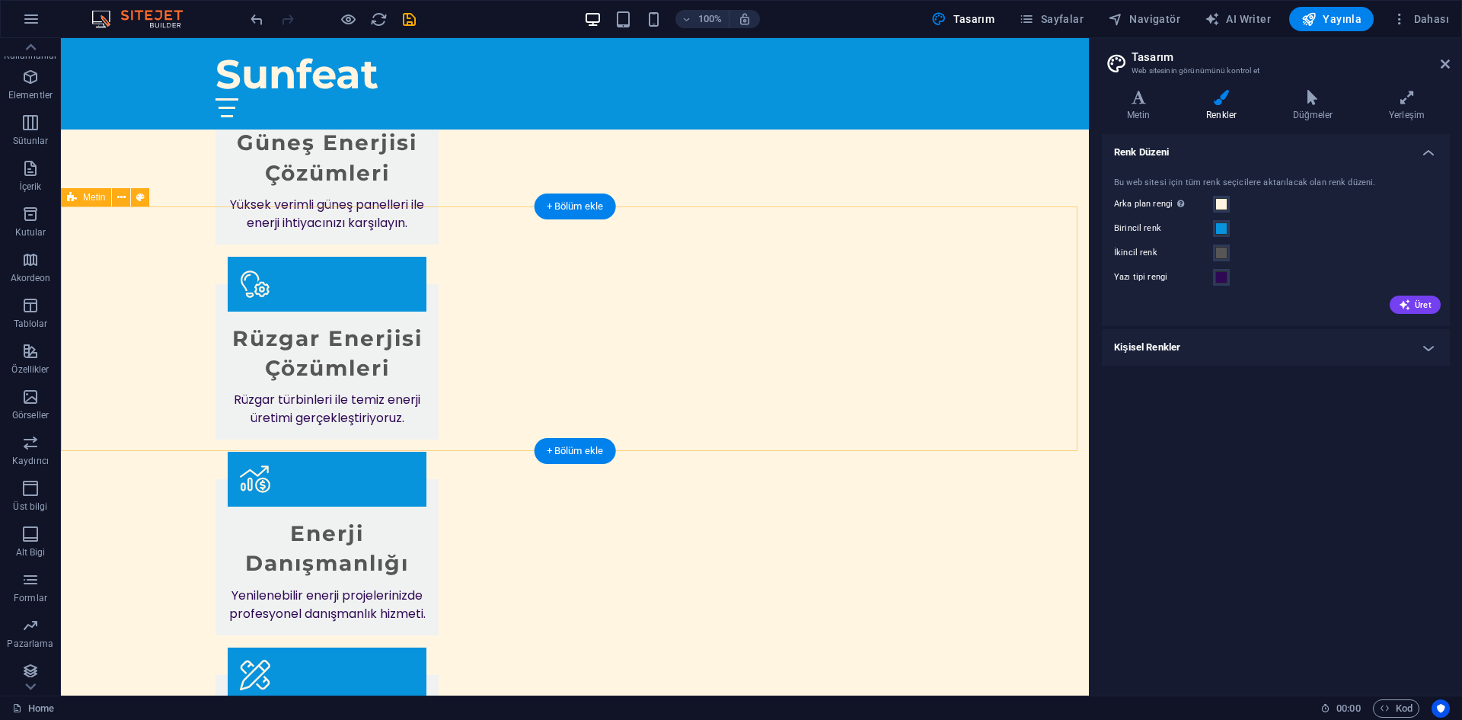
scroll to position [1219, 0]
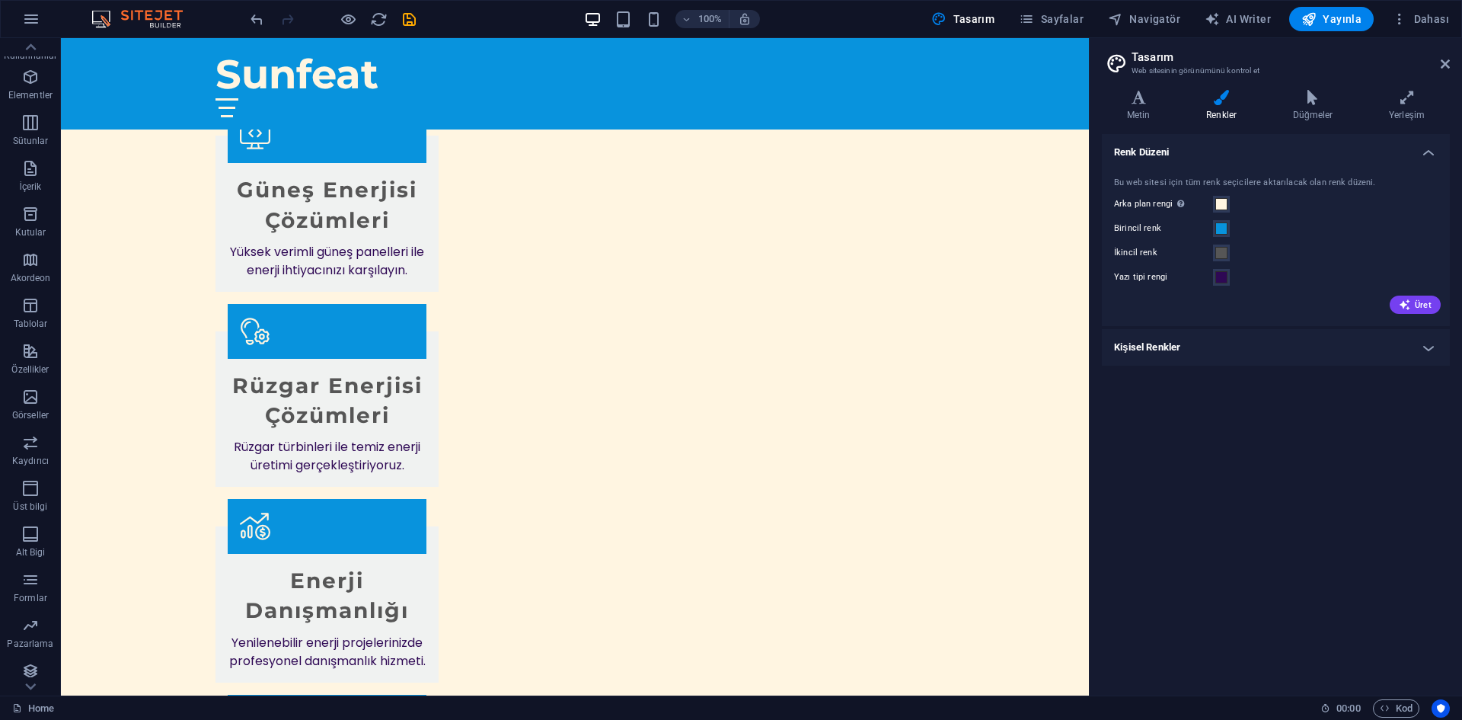
click at [1184, 346] on h4 "Kişisel Renkler" at bounding box center [1276, 347] width 348 height 37
click at [1184, 346] on h4 "Kişisel Renkler" at bounding box center [1276, 342] width 348 height 27
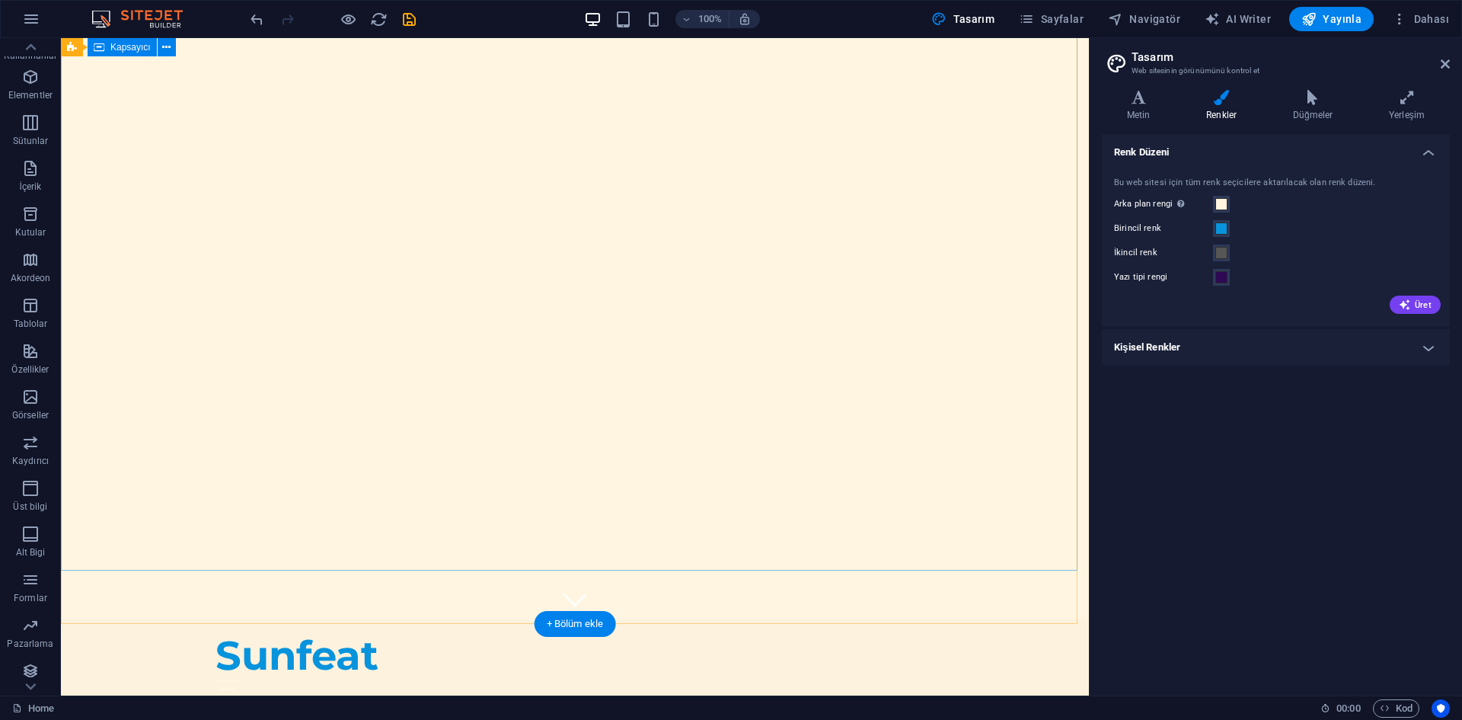
scroll to position [0, 0]
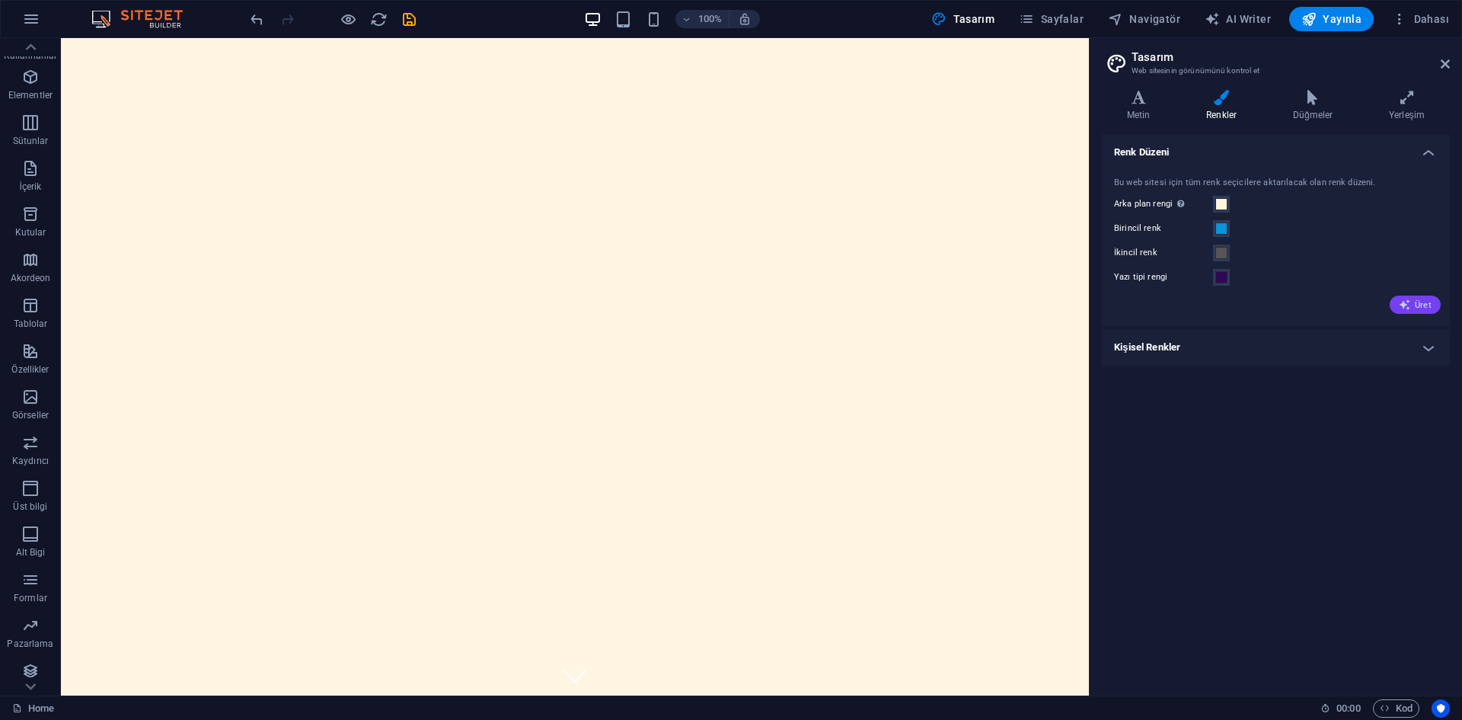
click at [1424, 306] on span "Üret" at bounding box center [1415, 305] width 33 height 12
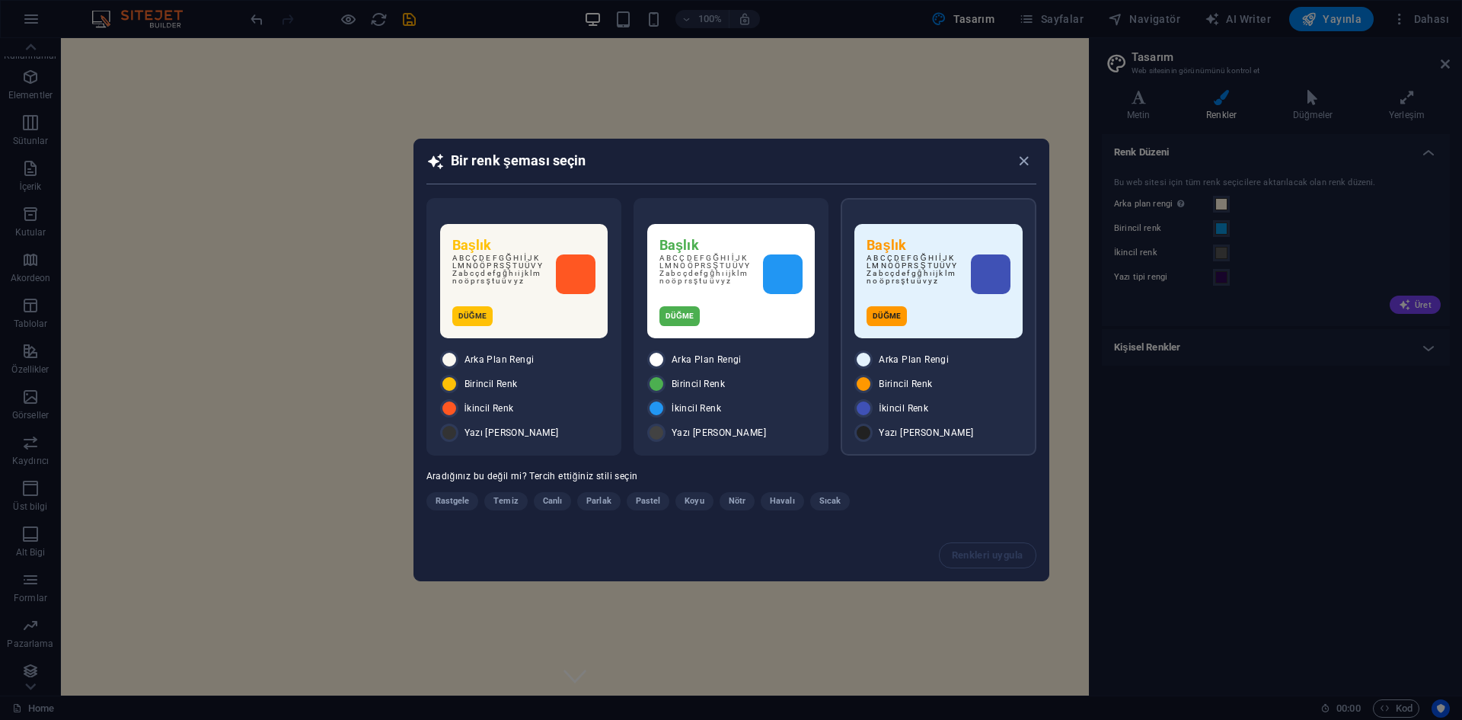
click at [995, 318] on div "Düğme" at bounding box center [938, 316] width 143 height 20
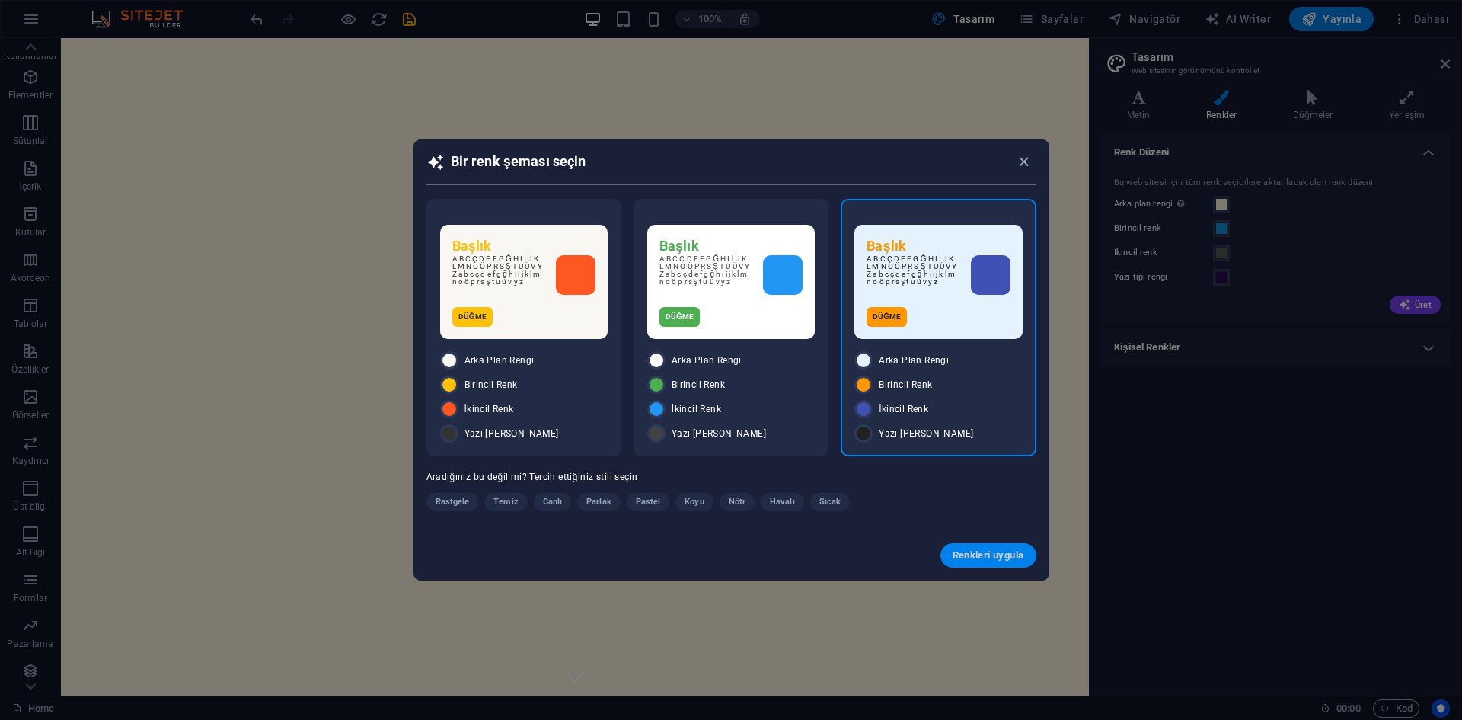
click at [982, 556] on span "Renkleri uygula" at bounding box center [989, 555] width 72 height 12
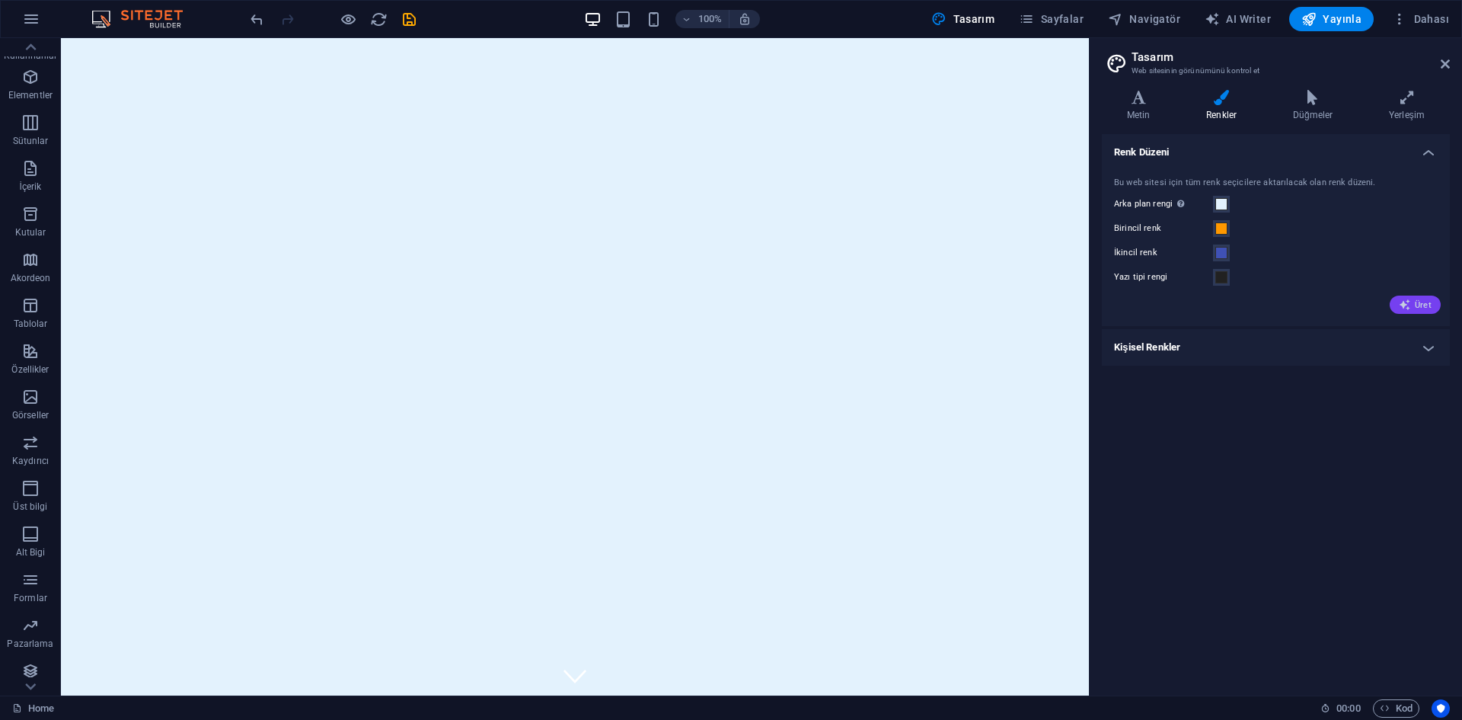
click at [1429, 296] on button "Üret" at bounding box center [1415, 305] width 51 height 18
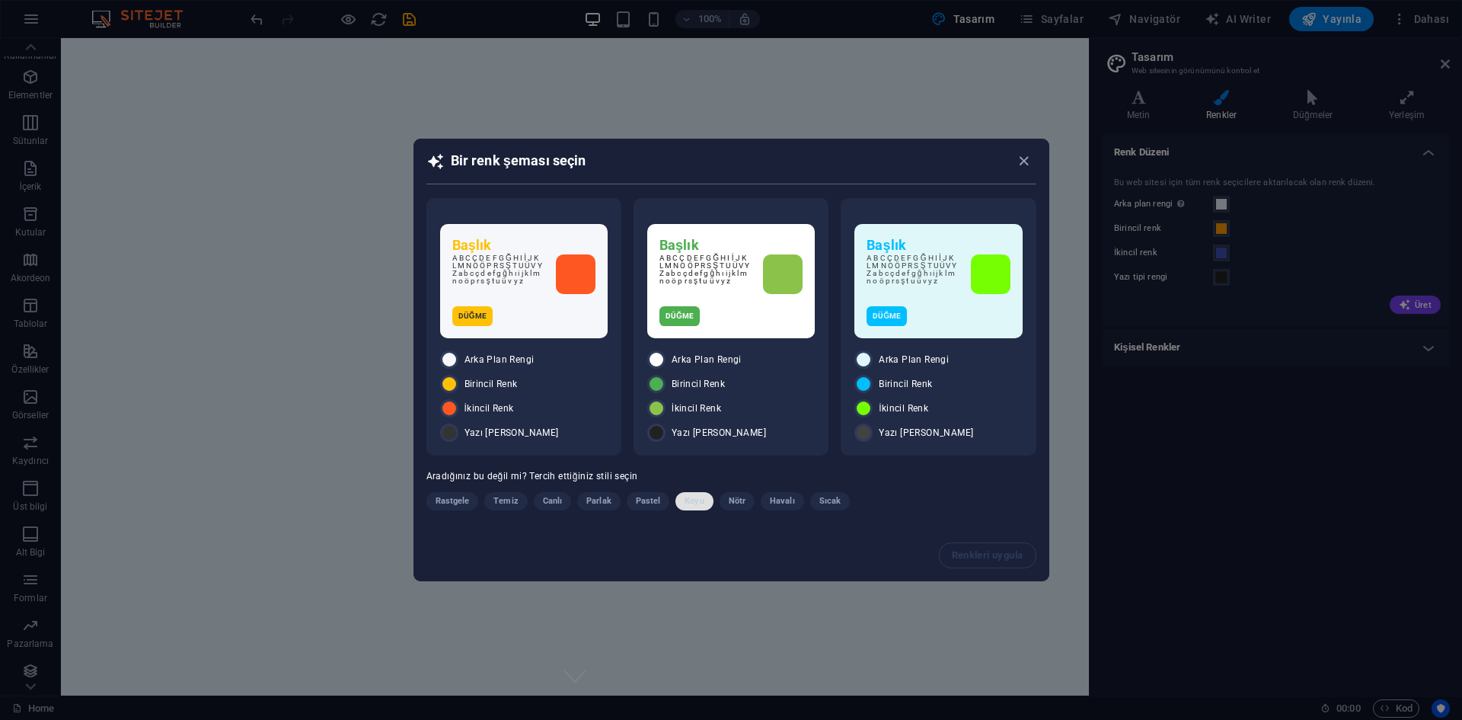
click at [685, 495] on span "Koyu" at bounding box center [694, 501] width 19 height 18
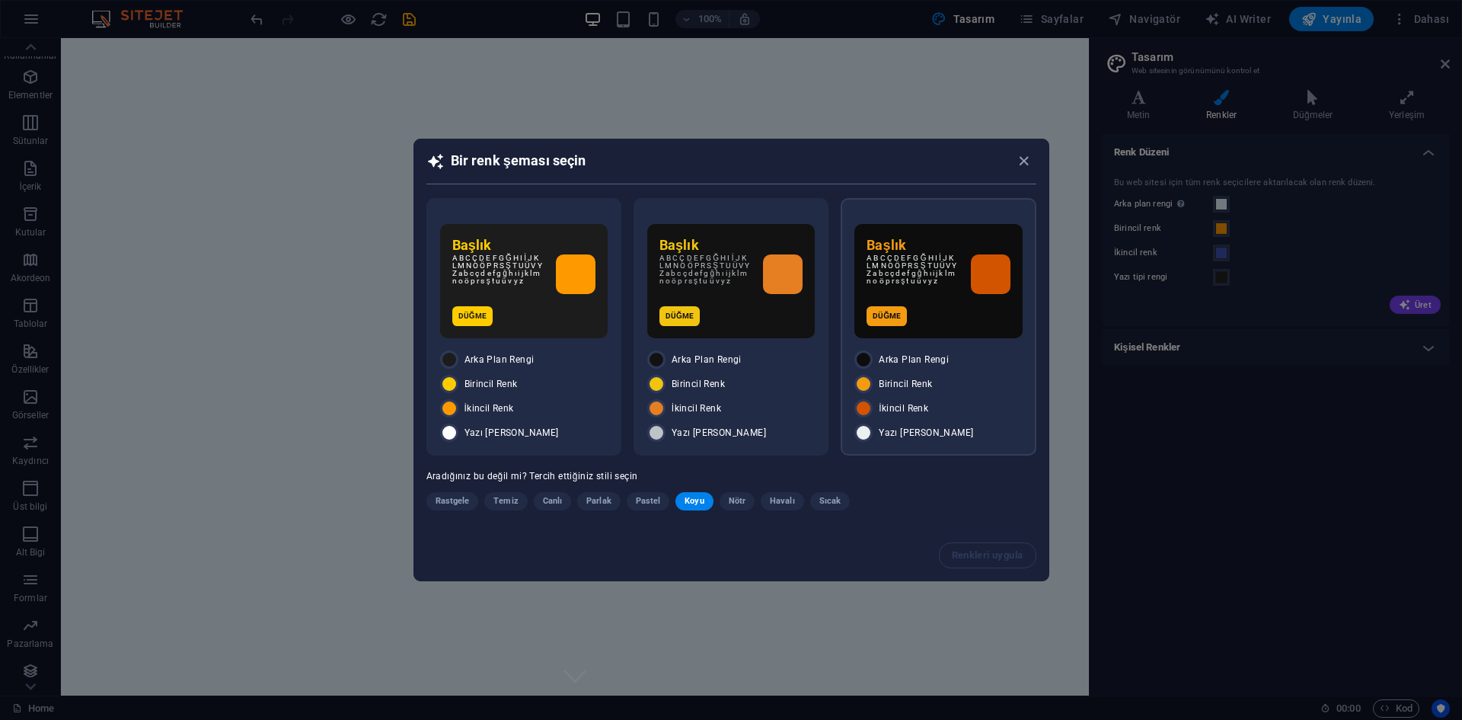
click at [924, 289] on p "A B C Ç D E F G Ğ H I İ J K L M N O Ö P R S Ş T U Ü V Y Z a b c ç d e f g ğ h ı…" at bounding box center [912, 274] width 91 height 40
click at [986, 556] on span "Renkleri uygula" at bounding box center [989, 555] width 72 height 12
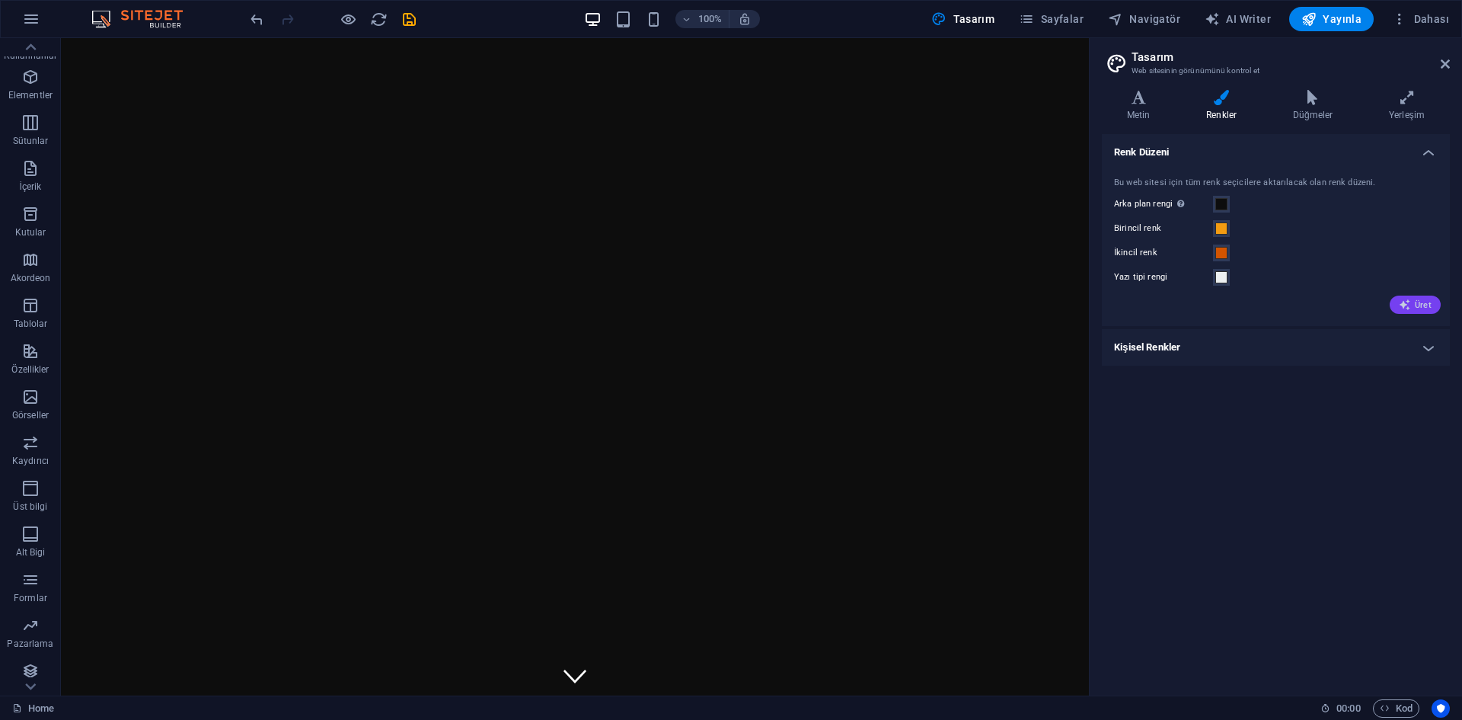
click at [1409, 301] on icon "button" at bounding box center [1405, 305] width 12 height 12
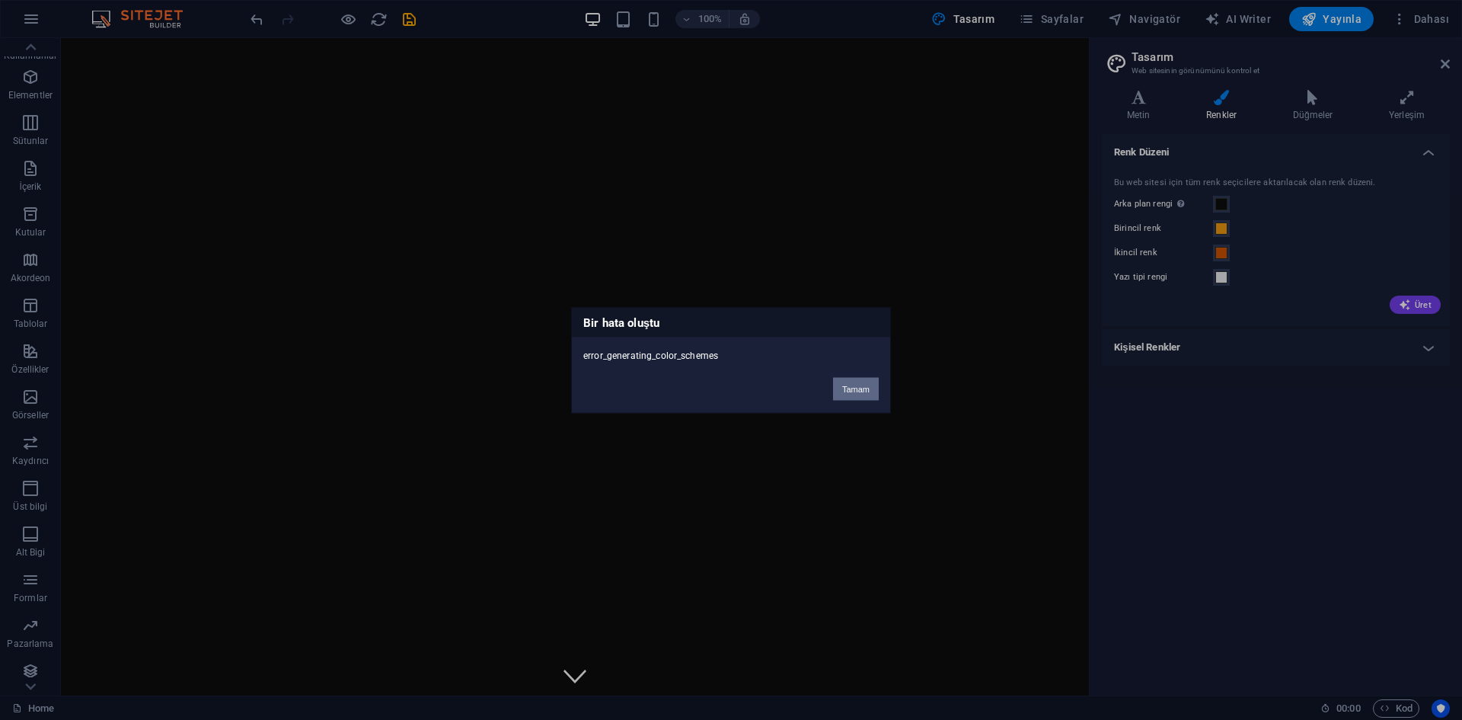
click at [847, 388] on button "Tamam" at bounding box center [856, 388] width 46 height 23
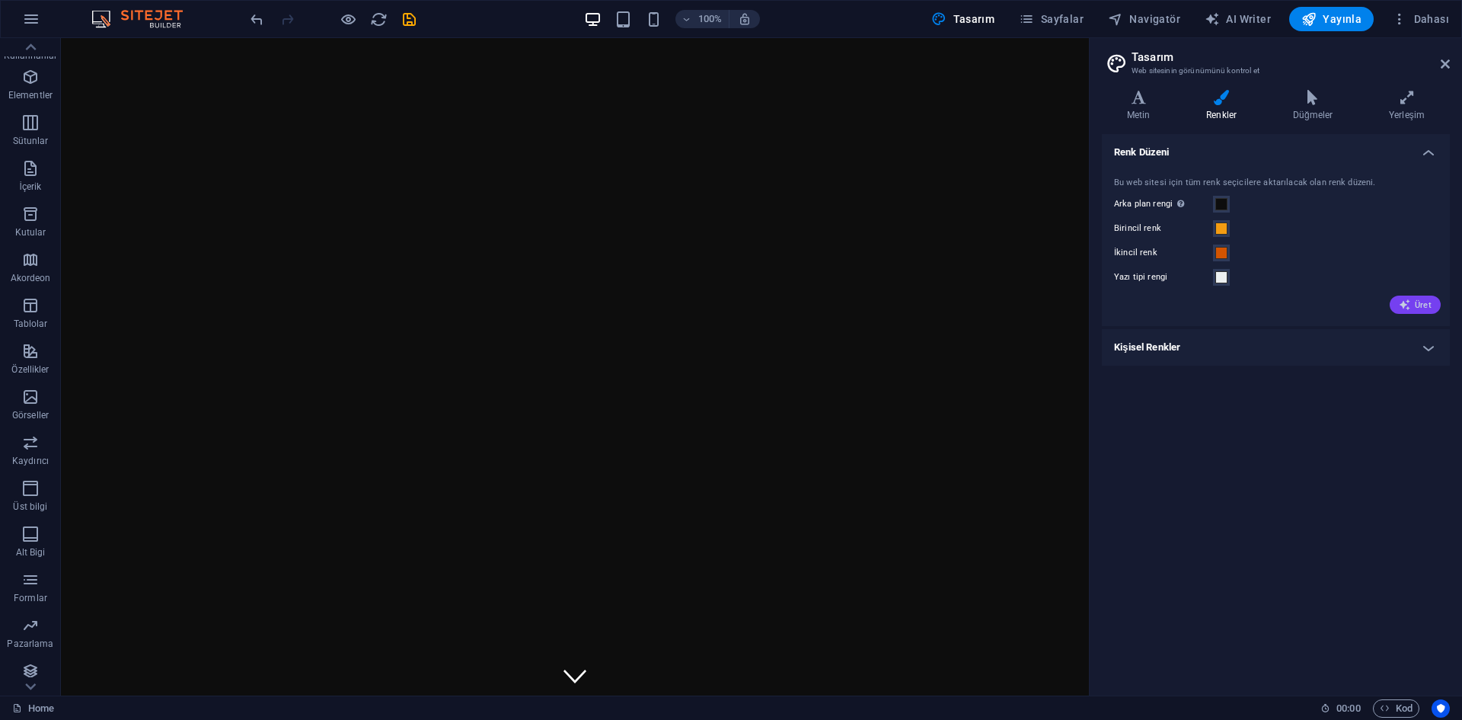
click at [1431, 302] on span "Üret" at bounding box center [1415, 305] width 33 height 12
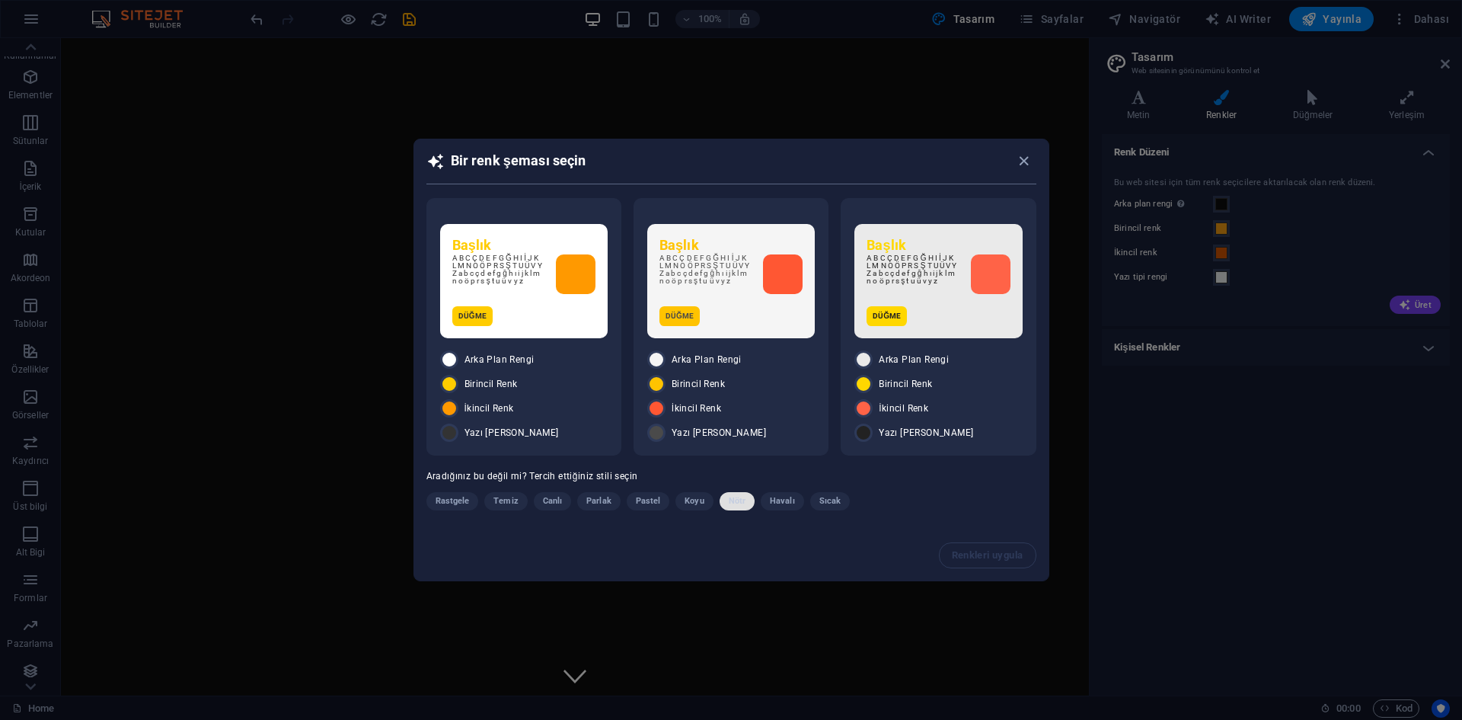
click at [735, 500] on span "Nötr" at bounding box center [737, 501] width 17 height 18
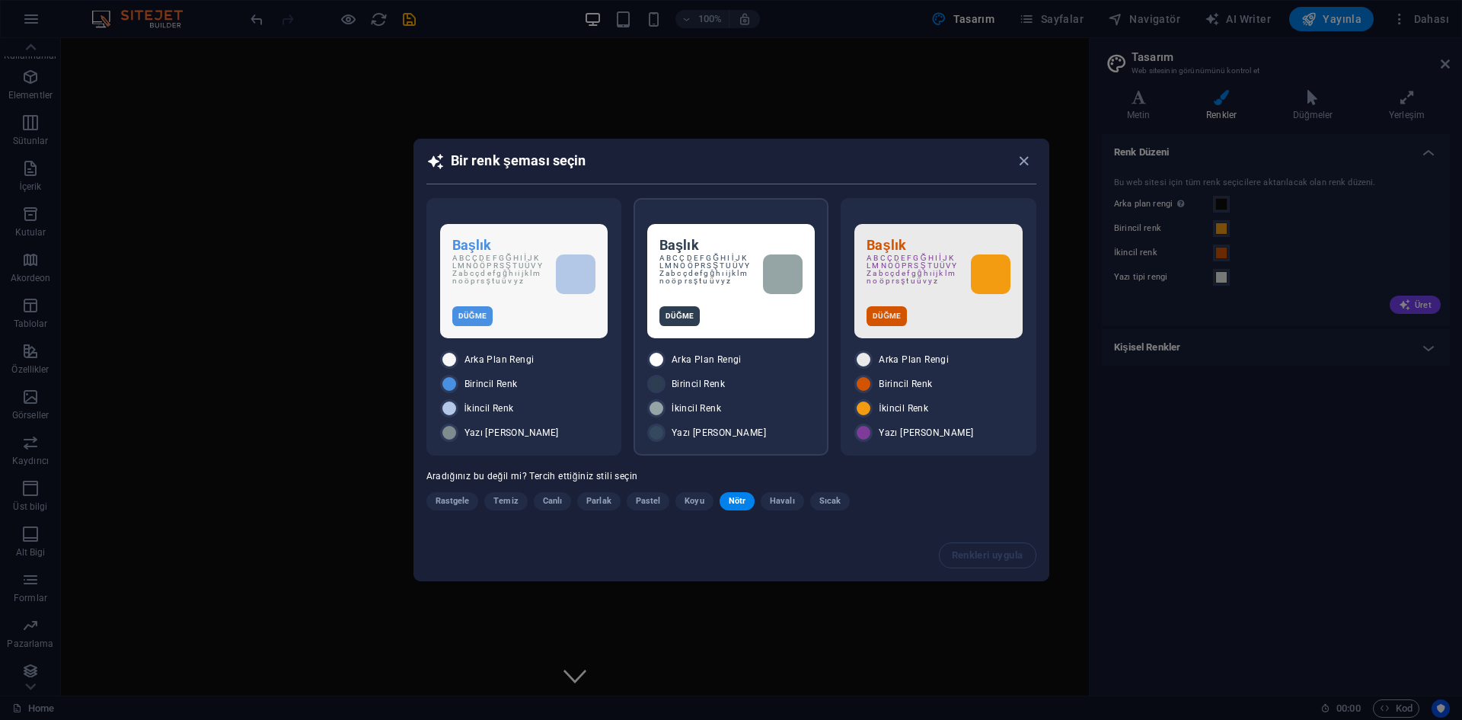
click at [738, 337] on div "Başlık A B C Ç D E F G Ğ H I İ J K L M N O Ö P R S Ş T U Ü V Y Z a b c ç d e f …" at bounding box center [731, 281] width 168 height 114
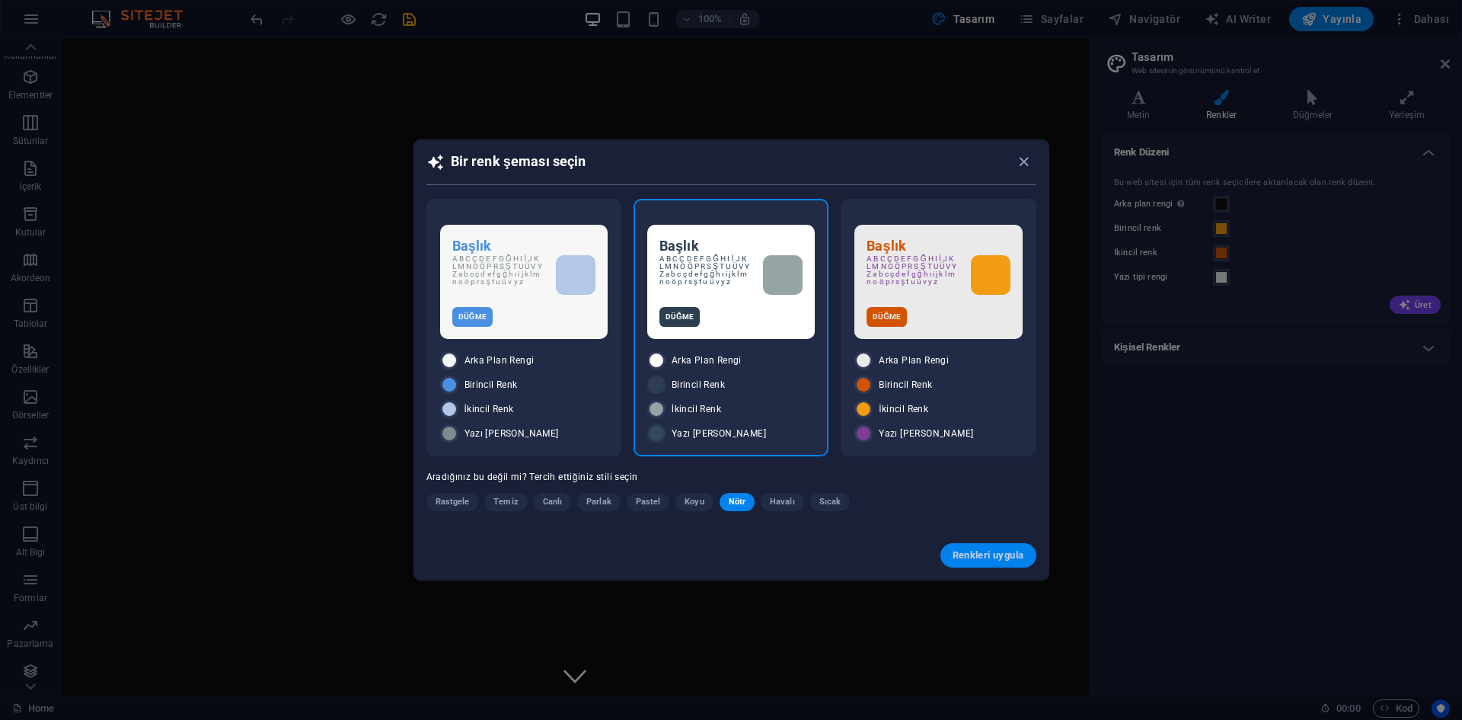
click at [972, 563] on button "Renkleri uygula" at bounding box center [989, 555] width 96 height 24
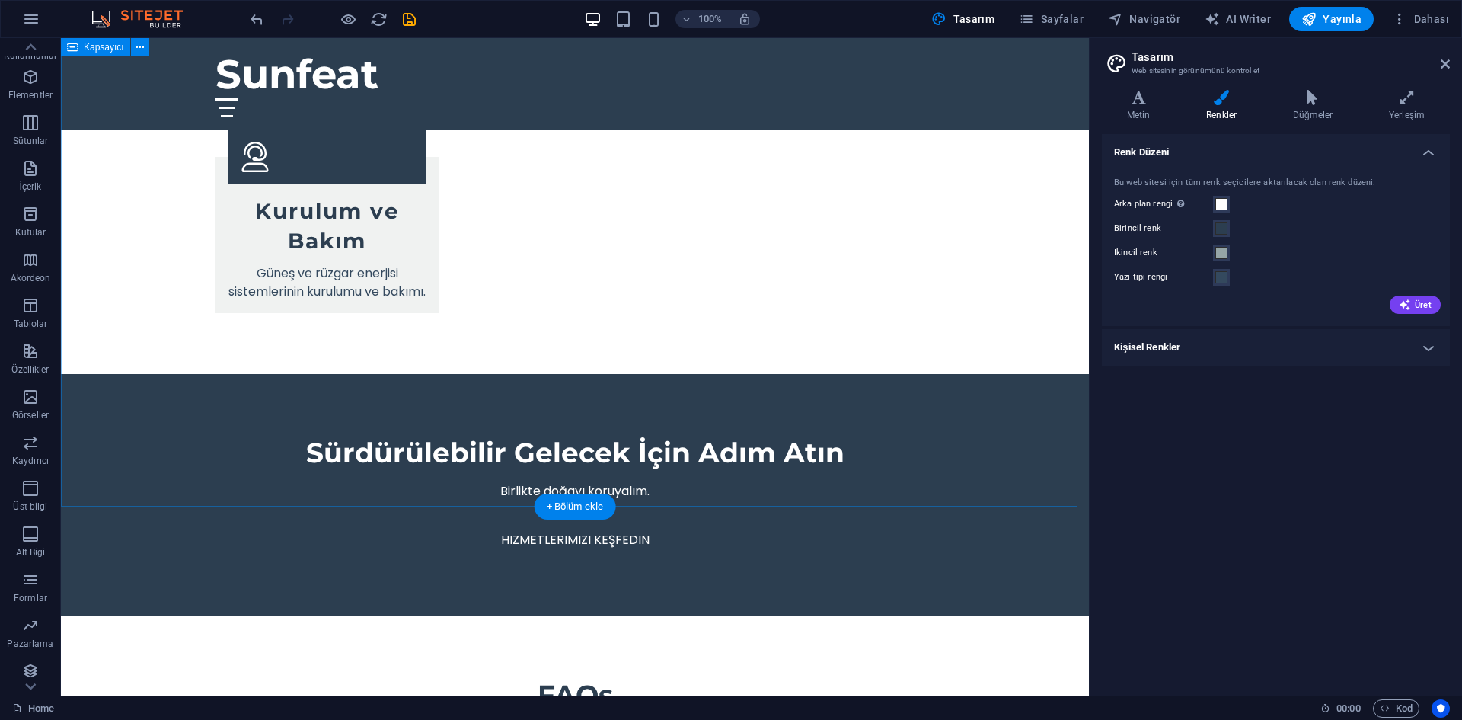
scroll to position [2209, 0]
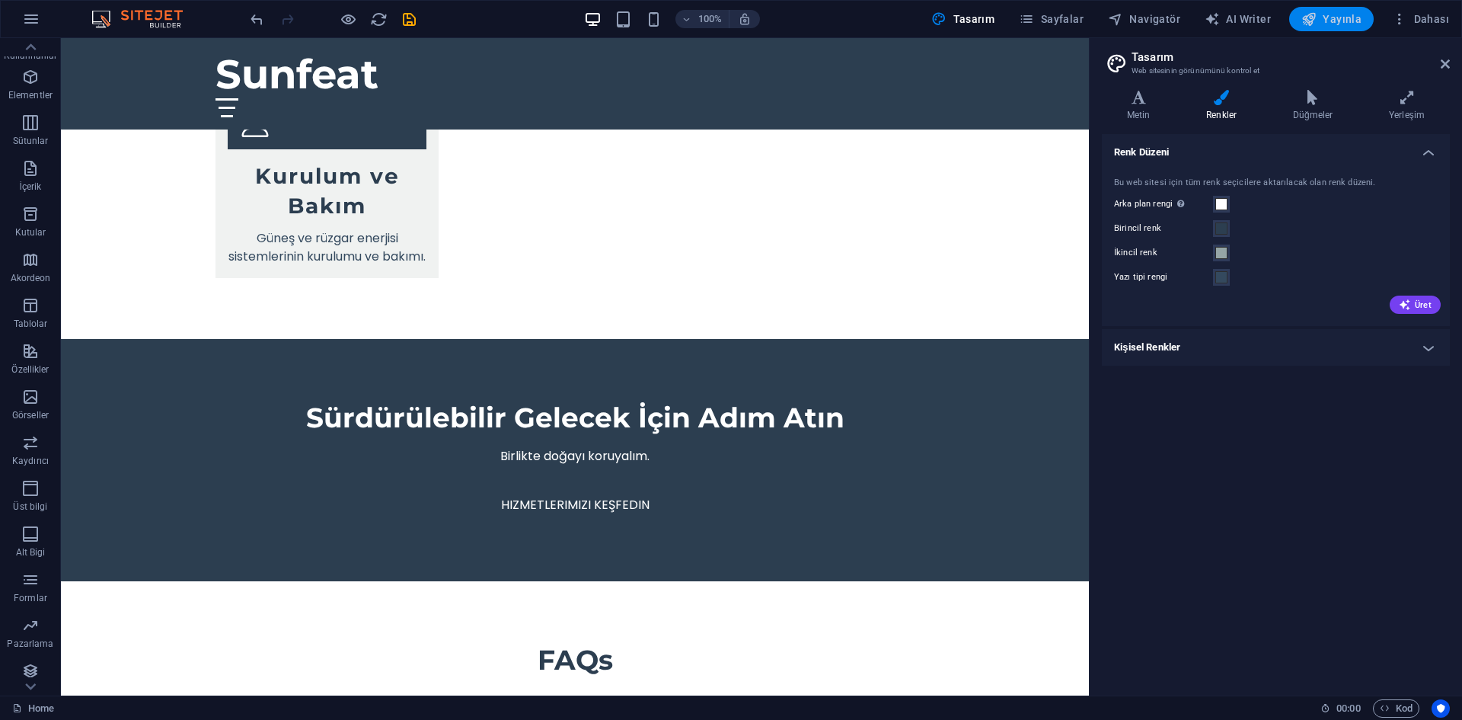
click at [1356, 15] on span "Yayınla" at bounding box center [1332, 18] width 60 height 15
checkbox input "false"
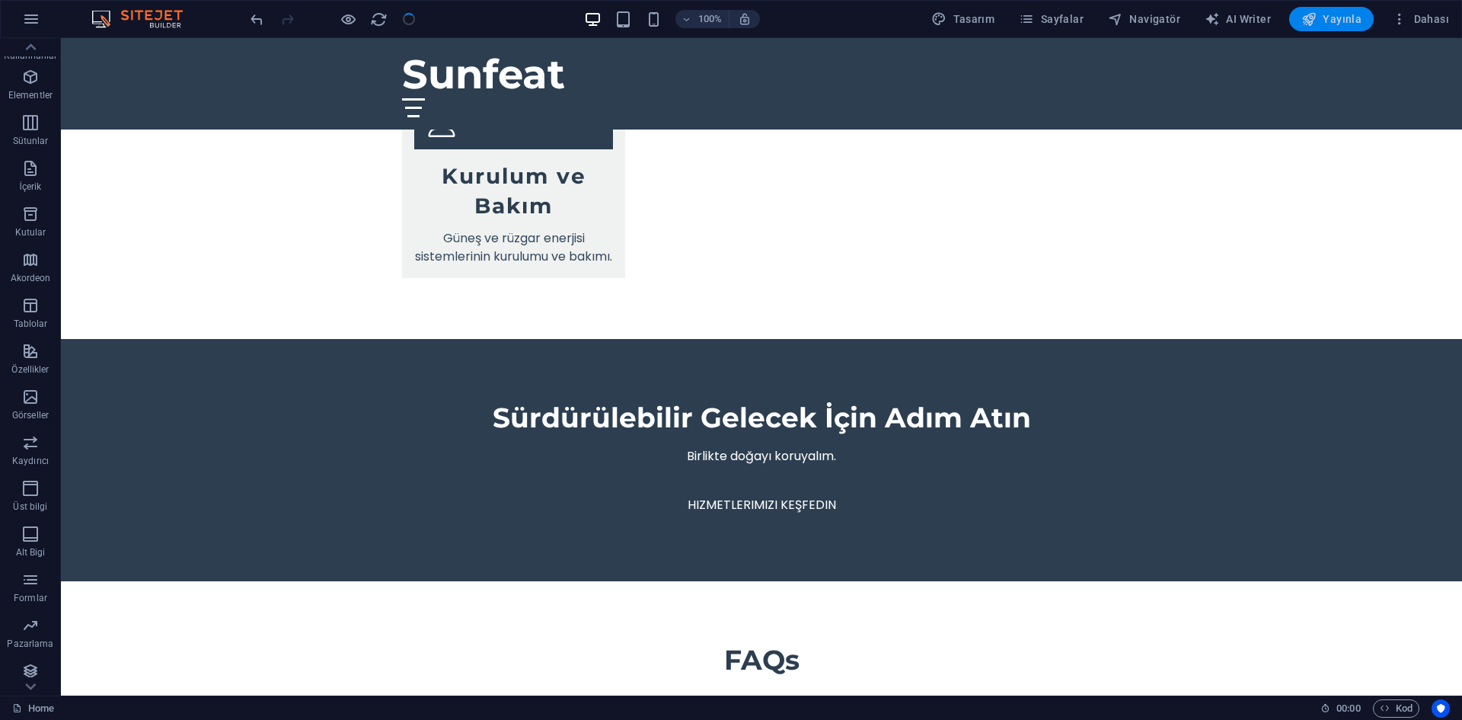
click at [1340, 12] on span "Yayınla" at bounding box center [1332, 18] width 60 height 15
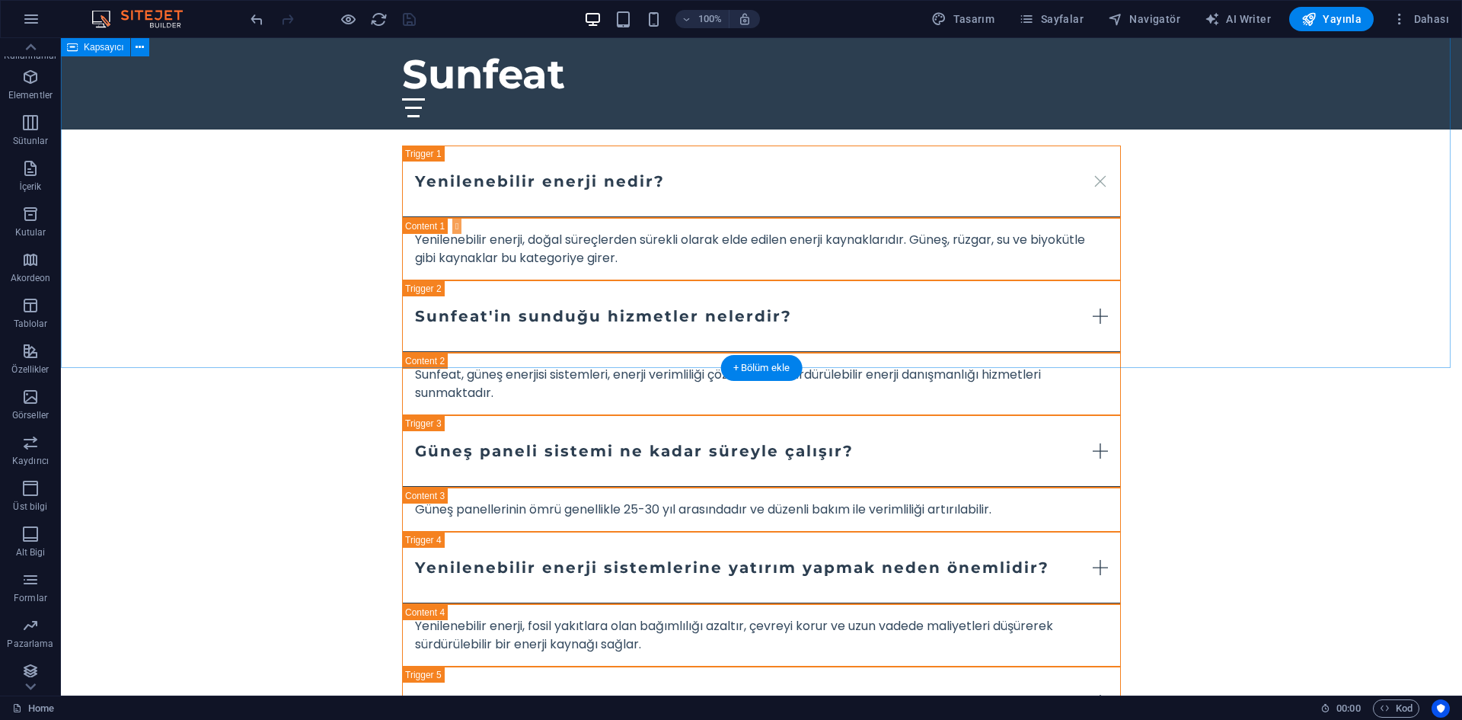
scroll to position [2774, 0]
